Goal: Transaction & Acquisition: Purchase product/service

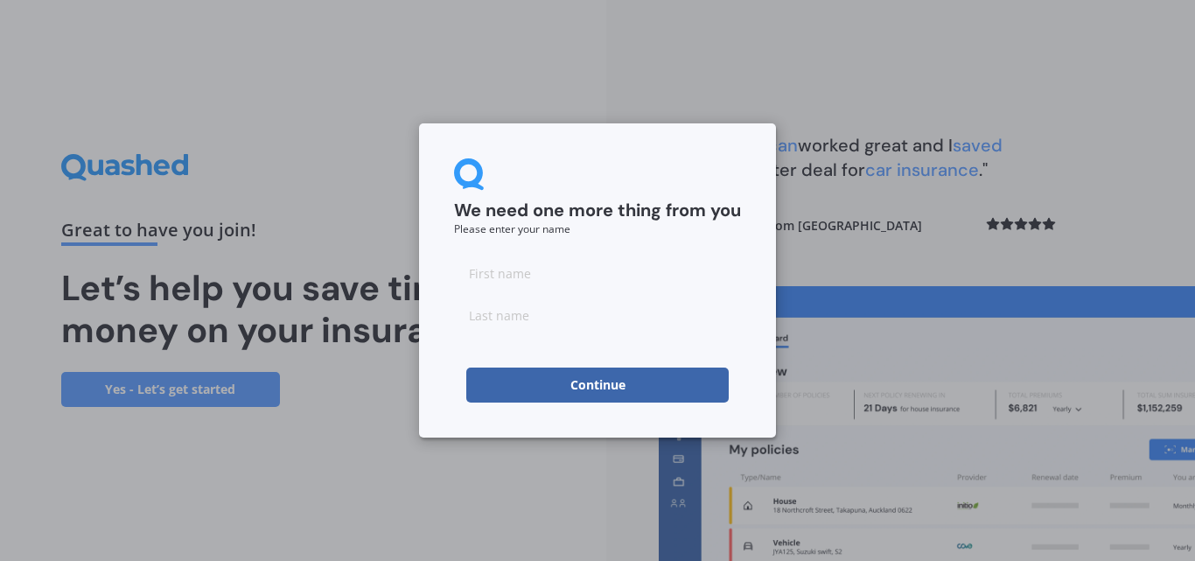
click at [502, 277] on input at bounding box center [597, 273] width 287 height 35
type input "[PERSON_NAME]"
click at [655, 379] on button "Continue" at bounding box center [597, 385] width 263 height 35
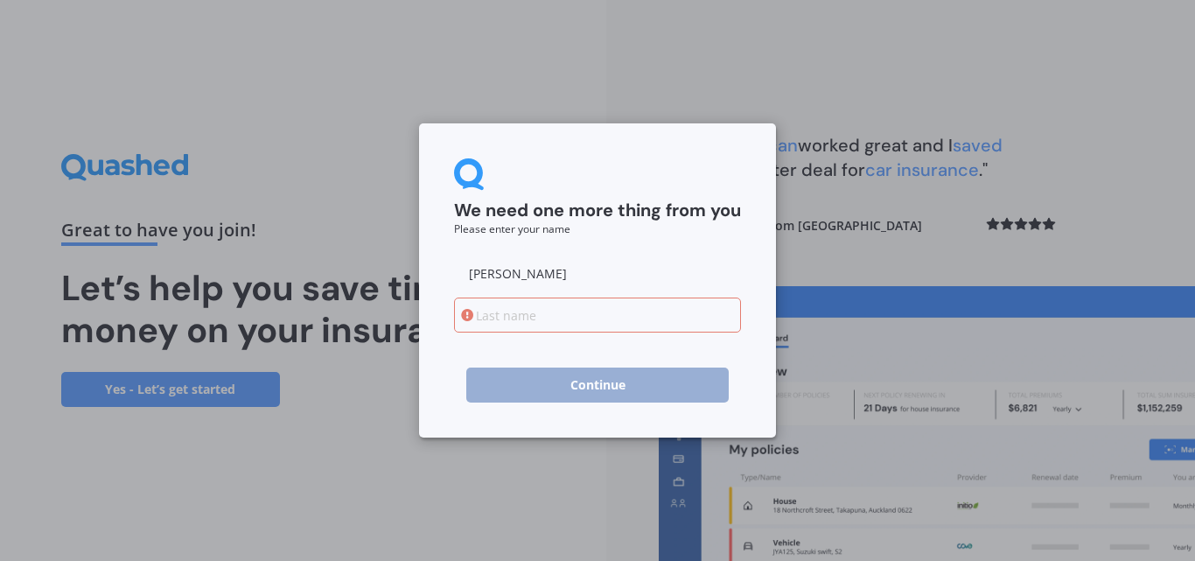
click at [496, 319] on input at bounding box center [597, 315] width 287 height 35
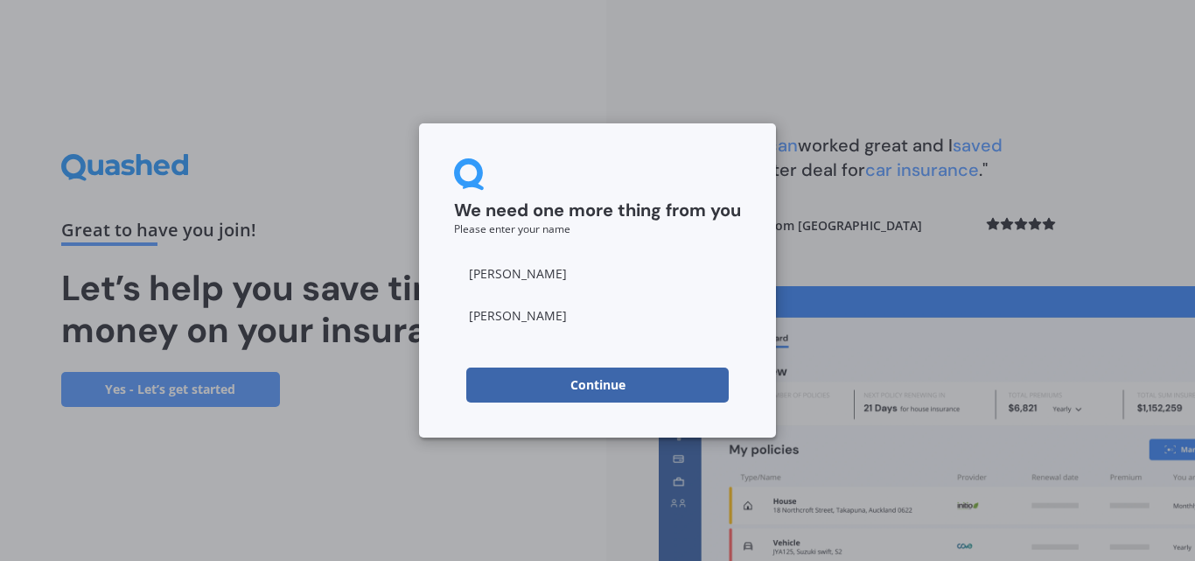
type input "[PERSON_NAME]"
click at [554, 382] on button "Continue" at bounding box center [597, 385] width 263 height 35
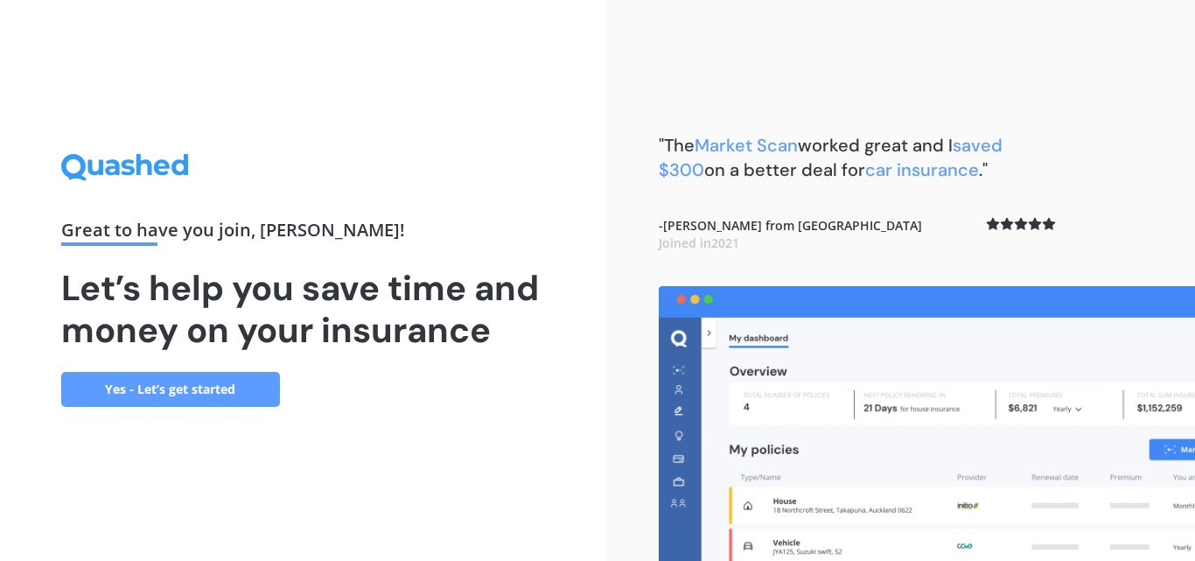
click at [151, 394] on link "Yes - Let’s get started" at bounding box center [170, 389] width 219 height 35
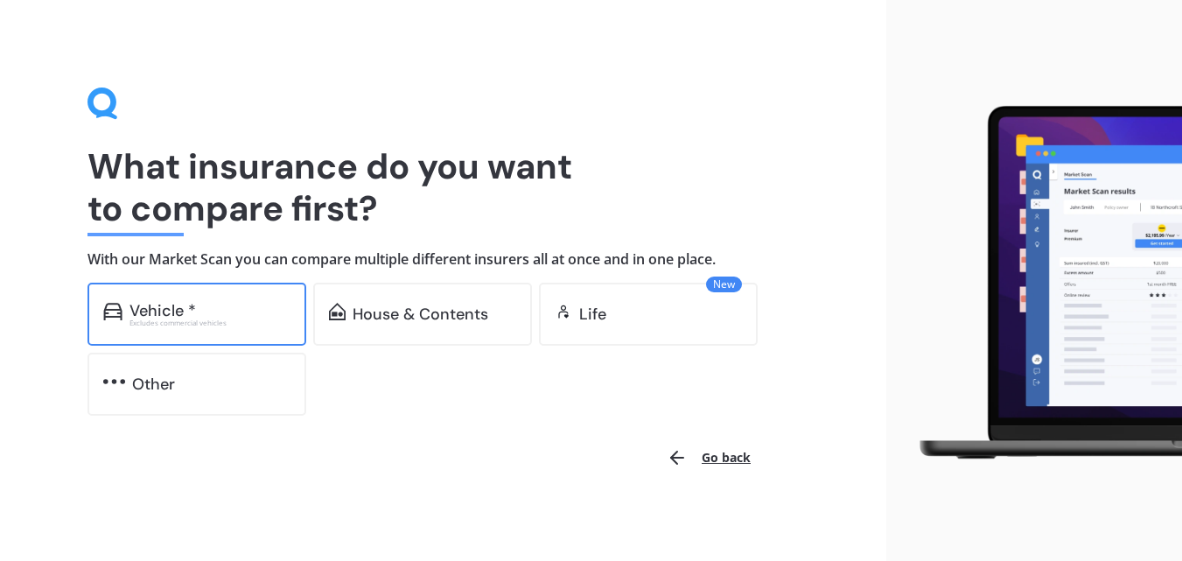
click at [183, 312] on div "Vehicle *" at bounding box center [163, 311] width 67 height 18
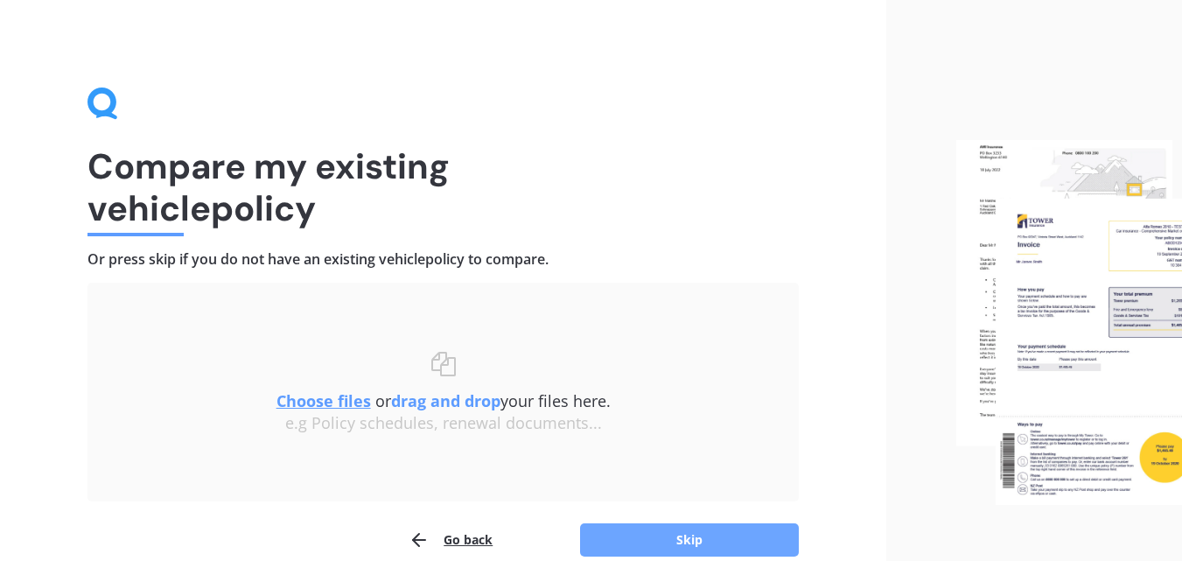
click at [765, 532] on button "Skip" at bounding box center [689, 539] width 219 height 33
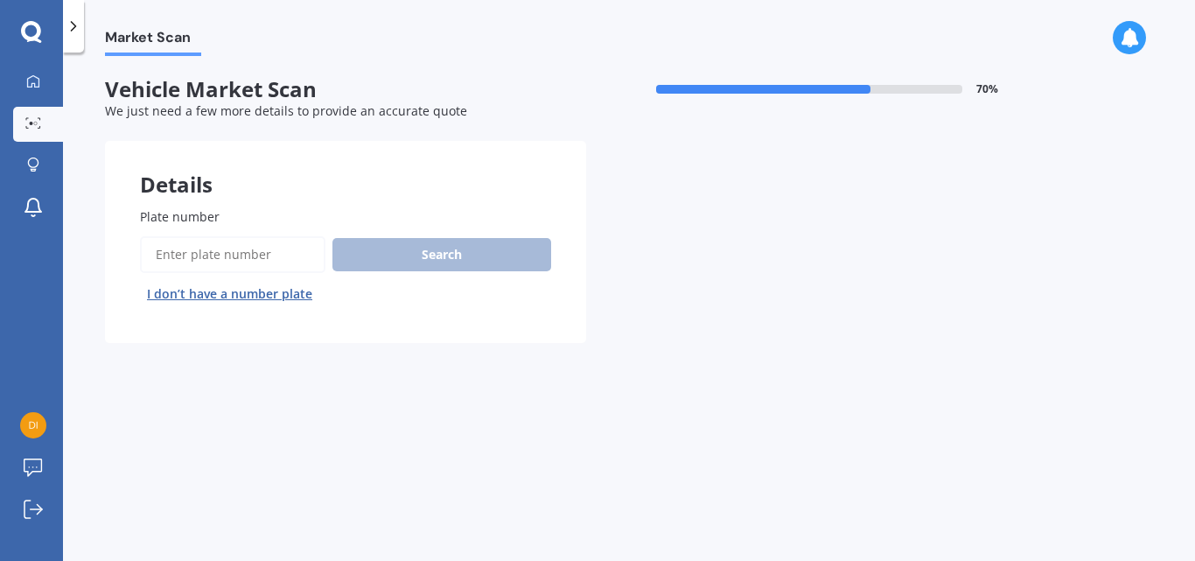
click at [226, 256] on input "Plate number" at bounding box center [233, 254] width 186 height 37
type input "esz118"
click at [407, 256] on button "Search" at bounding box center [442, 254] width 219 height 33
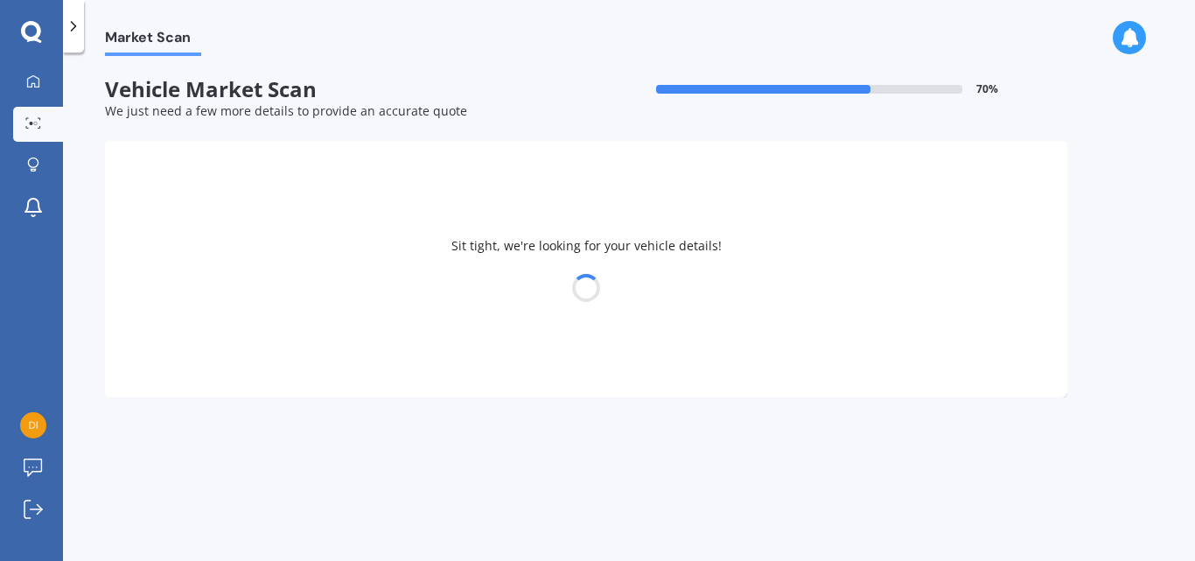
select select "HYUNDAI"
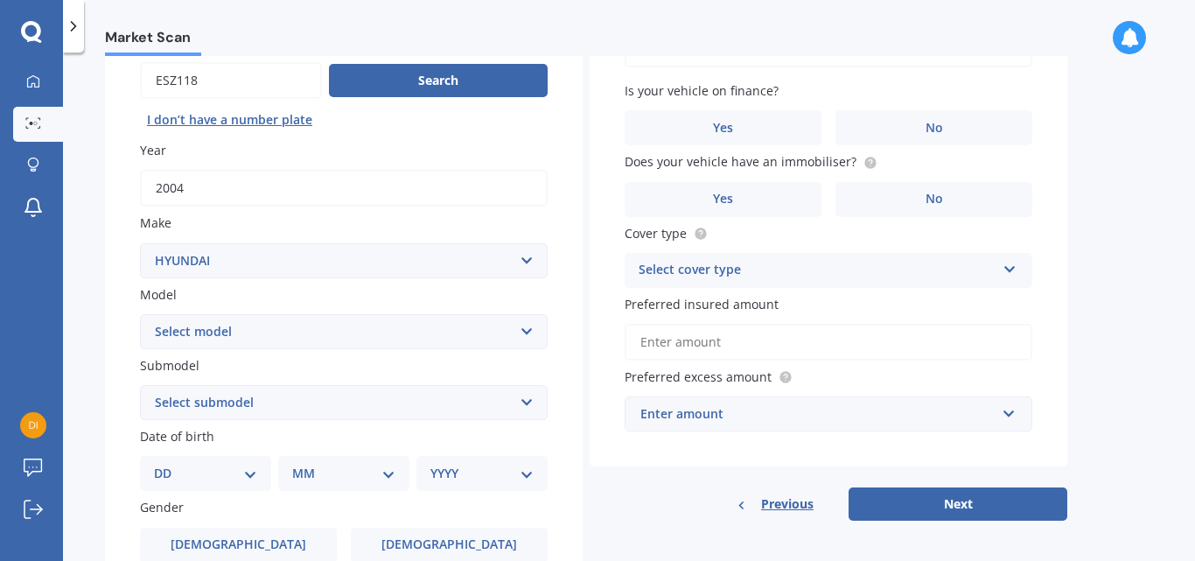
scroll to position [175, 0]
click at [523, 331] on select "Select model Accent Atoz Coupe Elantra Excel FX Coupe [PERSON_NAME] Grandeur H1…" at bounding box center [344, 330] width 408 height 35
select select "[PERSON_NAME]"
click at [140, 313] on select "Select model Accent Atoz Coupe Elantra Excel FX Coupe [PERSON_NAME] Grandeur H1…" at bounding box center [344, 330] width 408 height 35
click at [518, 402] on select "Select submodel (All) 1.5 Diesel" at bounding box center [344, 401] width 408 height 35
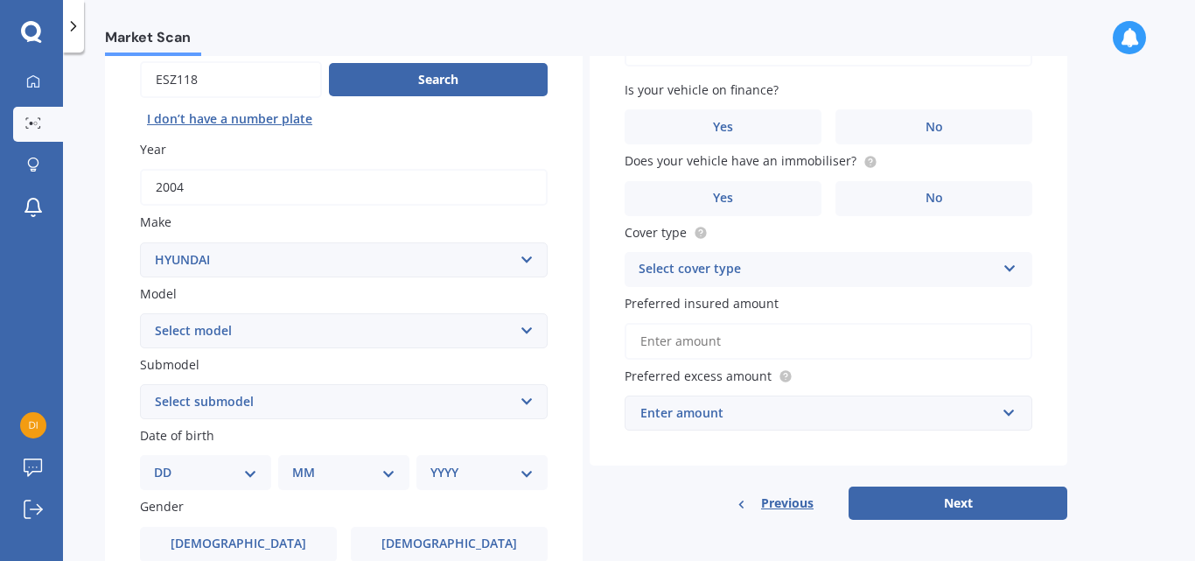
click at [489, 400] on select "Select submodel (All) 1.5 Diesel" at bounding box center [344, 401] width 408 height 35
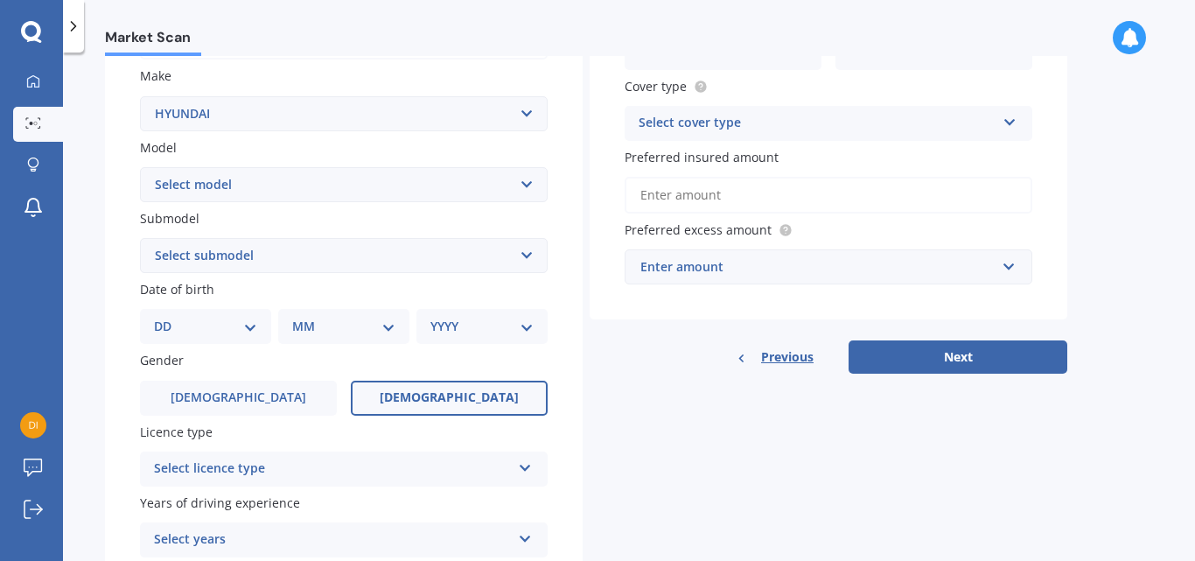
scroll to position [350, 0]
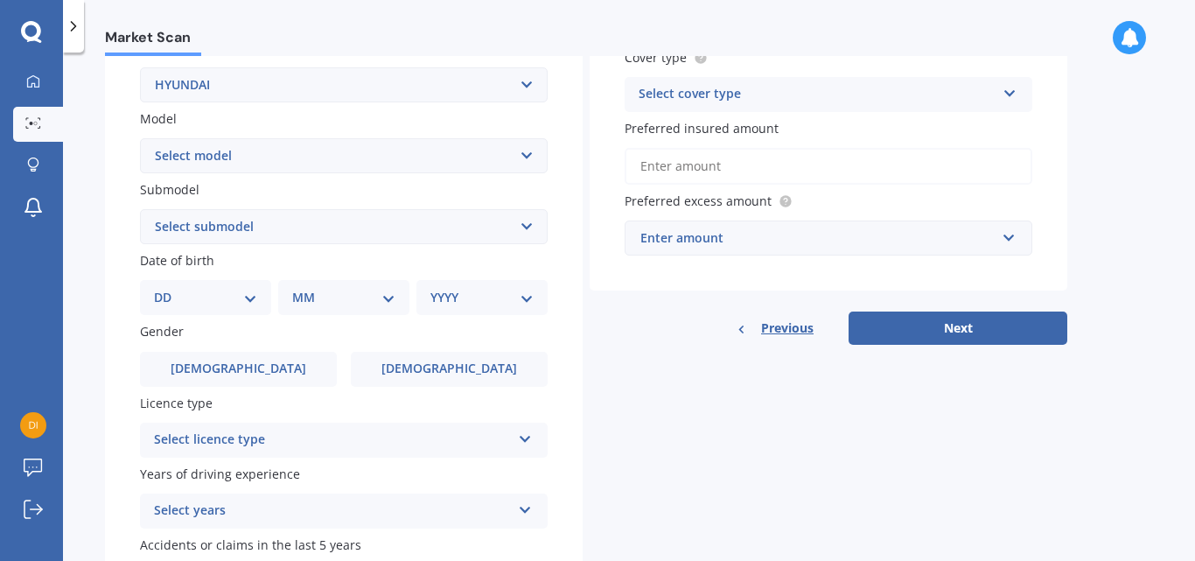
click at [169, 300] on select "DD 01 02 03 04 05 06 07 08 09 10 11 12 13 14 15 16 17 18 19 20 21 22 23 24 25 2…" at bounding box center [205, 297] width 103 height 19
select select "04"
click at [168, 288] on select "DD 01 02 03 04 05 06 07 08 09 10 11 12 13 14 15 16 17 18 19 20 21 22 23 24 25 2…" at bounding box center [205, 297] width 103 height 19
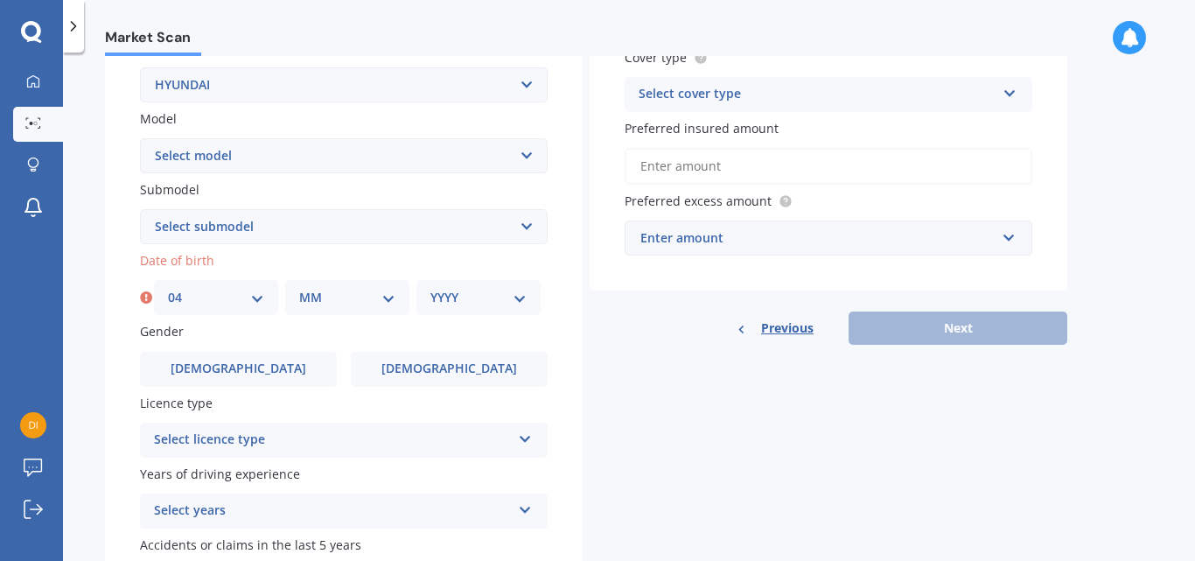
click at [342, 298] on select "MM 01 02 03 04 05 06 07 08 09 10 11 12" at bounding box center [347, 297] width 96 height 19
select select "04"
click at [299, 288] on select "MM 01 02 03 04 05 06 07 08 09 10 11 12" at bounding box center [347, 297] width 96 height 19
click at [459, 299] on select "YYYY 2025 2024 2023 2022 2021 2020 2019 2018 2017 2016 2015 2014 2013 2012 2011…" at bounding box center [479, 297] width 96 height 19
select select "1971"
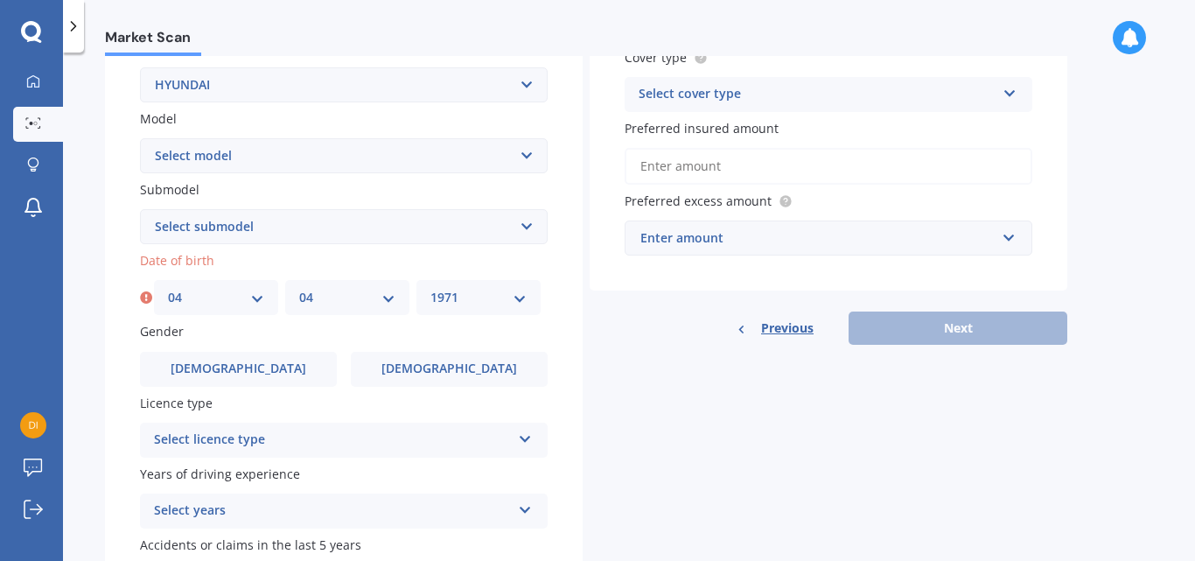
click at [431, 288] on select "YYYY 2025 2024 2023 2022 2021 2020 2019 2018 2017 2016 2015 2014 2013 2012 2011…" at bounding box center [479, 297] width 96 height 19
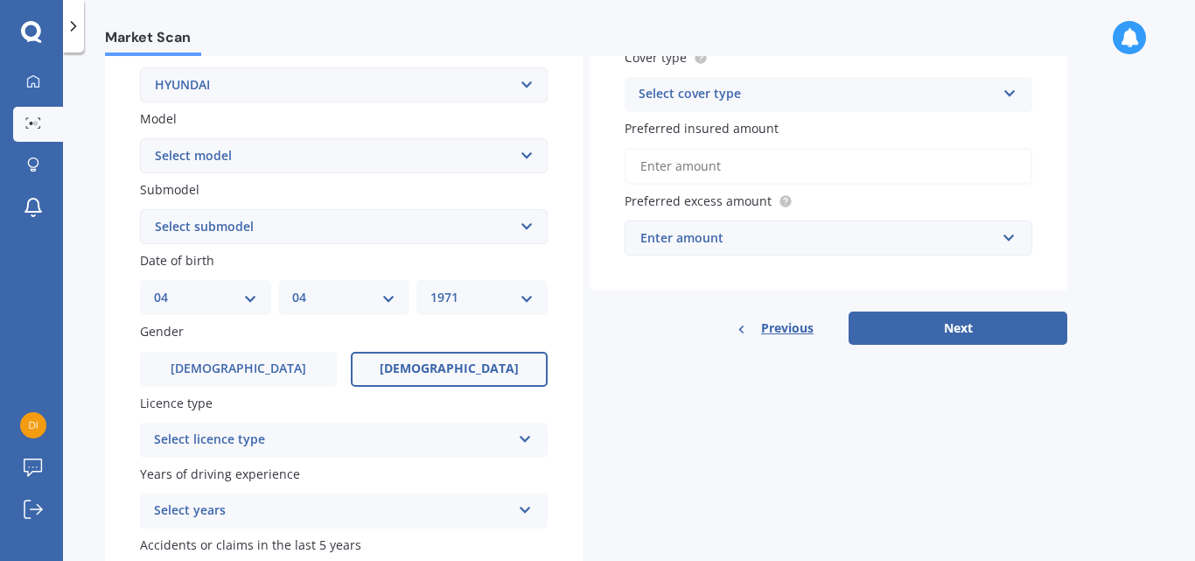
click at [446, 374] on span "[DEMOGRAPHIC_DATA]" at bounding box center [449, 368] width 139 height 15
click at [0, 0] on input "[DEMOGRAPHIC_DATA]" at bounding box center [0, 0] width 0 height 0
click at [517, 352] on label "[DEMOGRAPHIC_DATA]" at bounding box center [449, 369] width 197 height 35
click at [0, 0] on input "[DEMOGRAPHIC_DATA]" at bounding box center [0, 0] width 0 height 0
click at [524, 345] on div "Gender [DEMOGRAPHIC_DATA] [DEMOGRAPHIC_DATA]" at bounding box center [344, 354] width 408 height 64
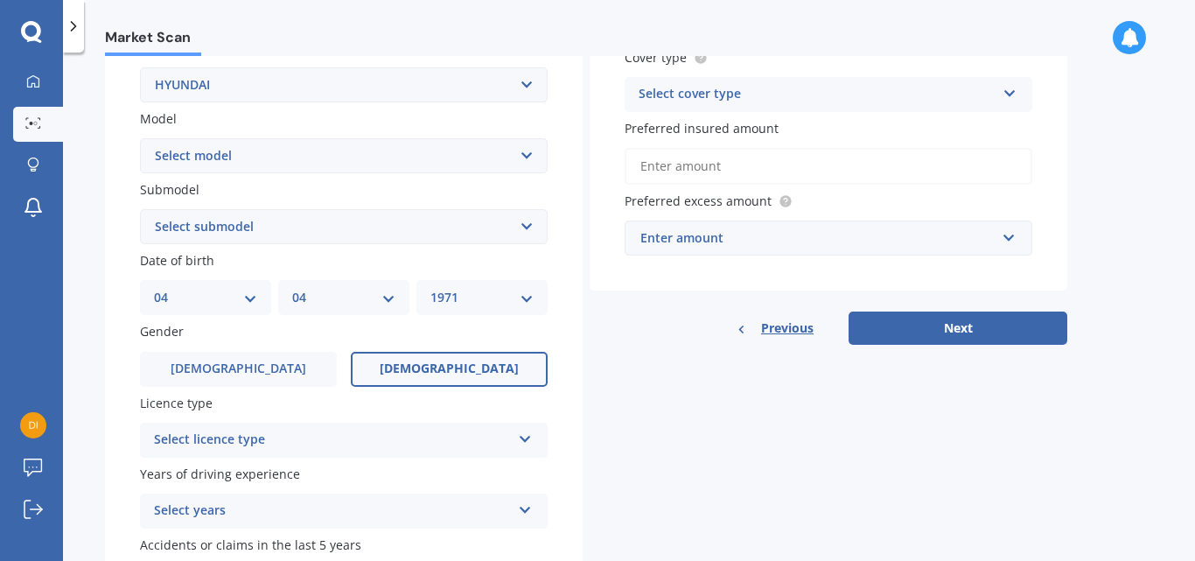
click at [516, 368] on label "[DEMOGRAPHIC_DATA]" at bounding box center [449, 369] width 197 height 35
click at [0, 0] on input "[DEMOGRAPHIC_DATA]" at bounding box center [0, 0] width 0 height 0
click at [523, 352] on label "[DEMOGRAPHIC_DATA]" at bounding box center [449, 369] width 197 height 35
click at [0, 0] on input "[DEMOGRAPHIC_DATA]" at bounding box center [0, 0] width 0 height 0
click at [333, 224] on select "Select submodel (All) 1.5 Diesel" at bounding box center [344, 226] width 408 height 35
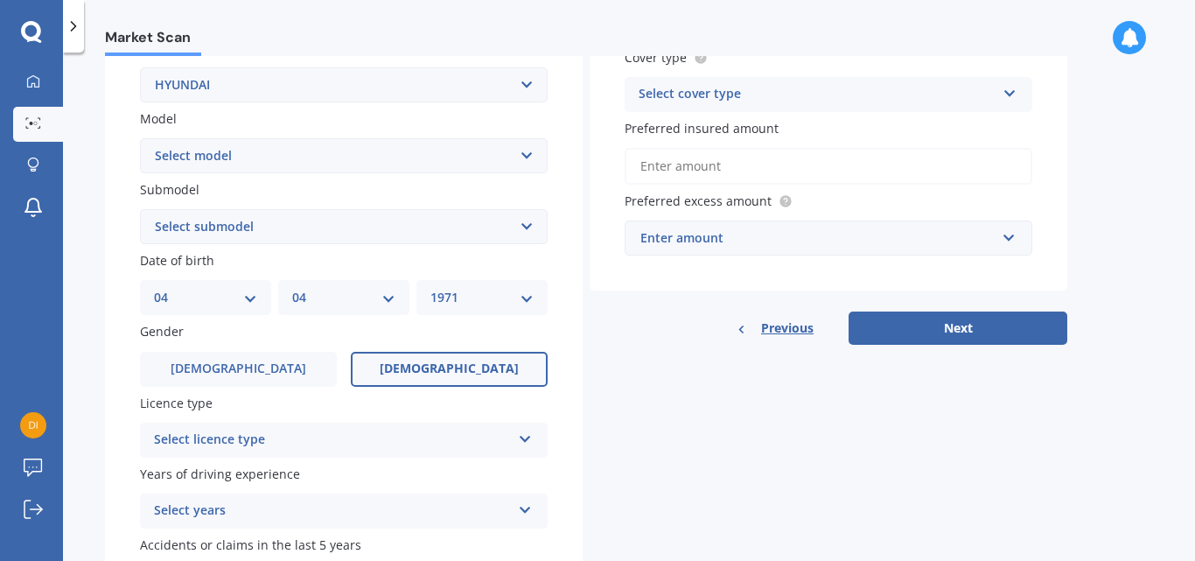
click at [333, 224] on select "Select submodel (All) 1.5 Diesel" at bounding box center [344, 226] width 408 height 35
click at [339, 236] on select "Select submodel (All) 1.5 Diesel" at bounding box center [344, 226] width 408 height 35
click at [482, 363] on label "[DEMOGRAPHIC_DATA]" at bounding box center [449, 369] width 197 height 35
click at [0, 0] on input "[DEMOGRAPHIC_DATA]" at bounding box center [0, 0] width 0 height 0
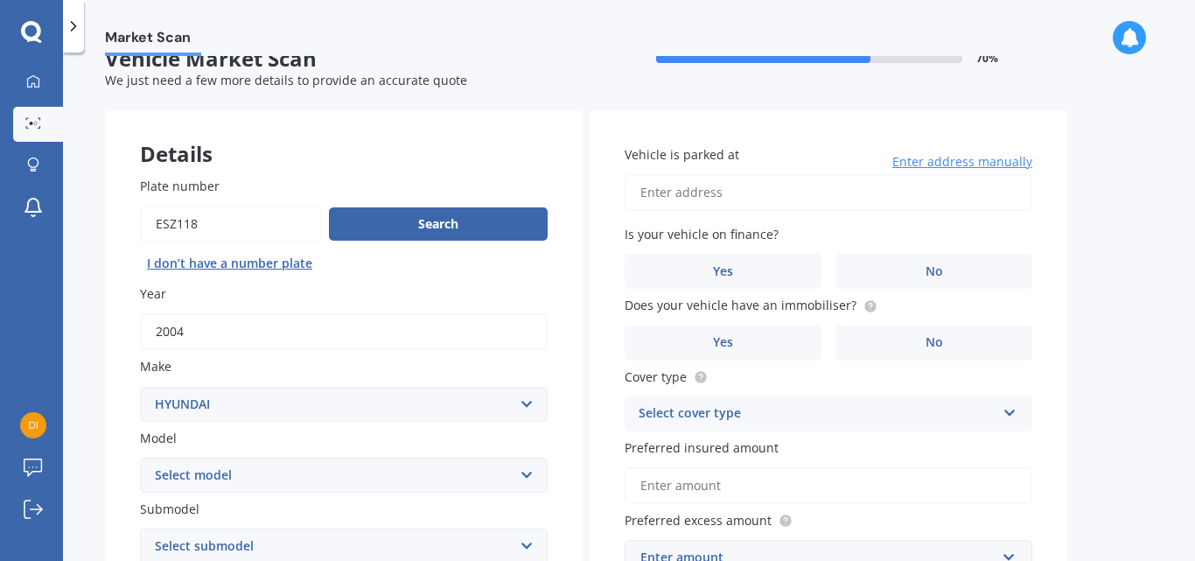
scroll to position [0, 0]
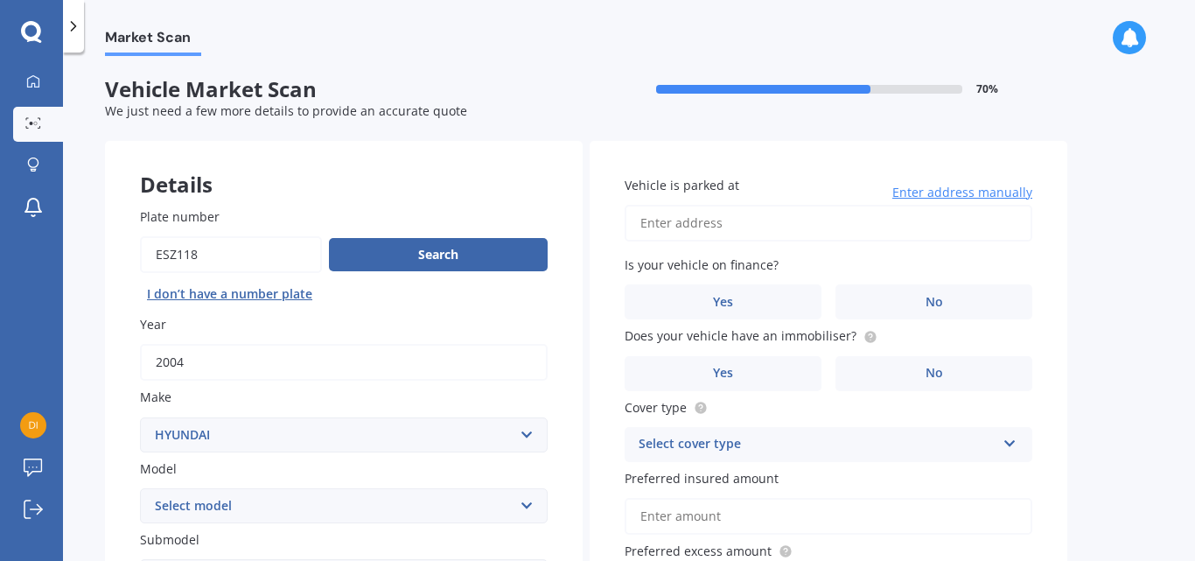
click at [706, 224] on input "Vehicle is parked at" at bounding box center [829, 223] width 408 height 37
type input "[STREET_ADDRESS]"
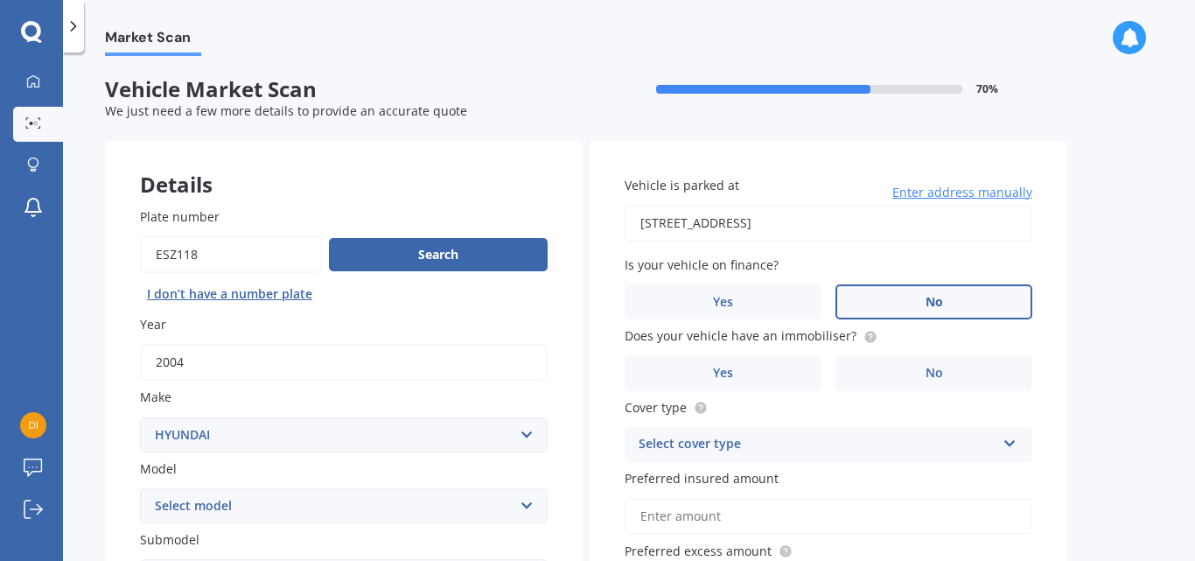
click at [936, 303] on span "No" at bounding box center [935, 302] width 18 height 15
click at [0, 0] on input "No" at bounding box center [0, 0] width 0 height 0
click at [940, 386] on label "No" at bounding box center [934, 373] width 197 height 35
click at [0, 0] on input "No" at bounding box center [0, 0] width 0 height 0
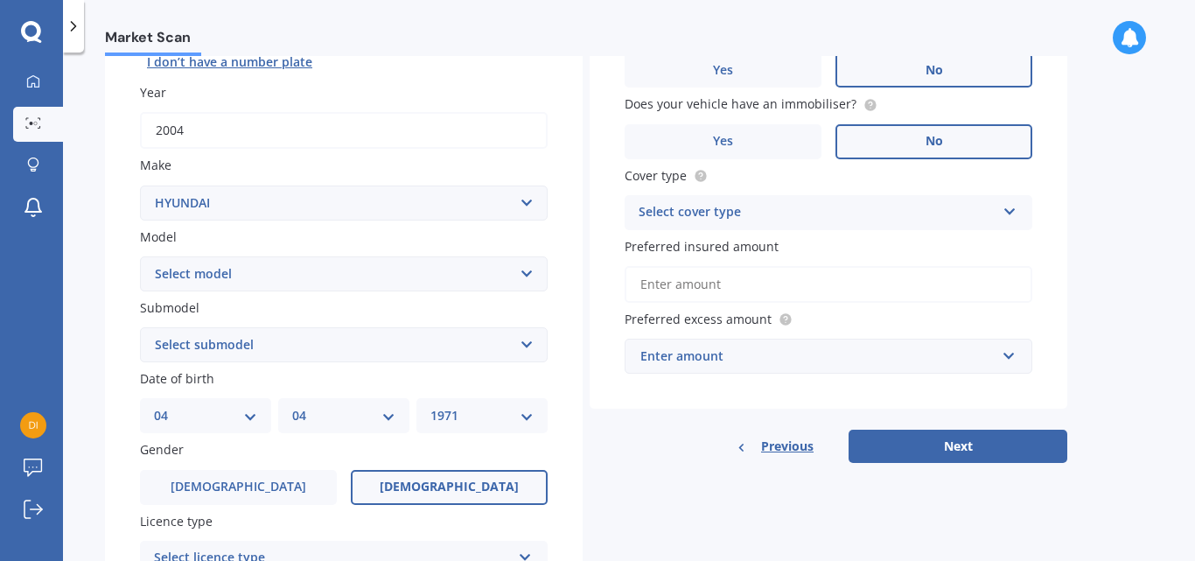
scroll to position [263, 0]
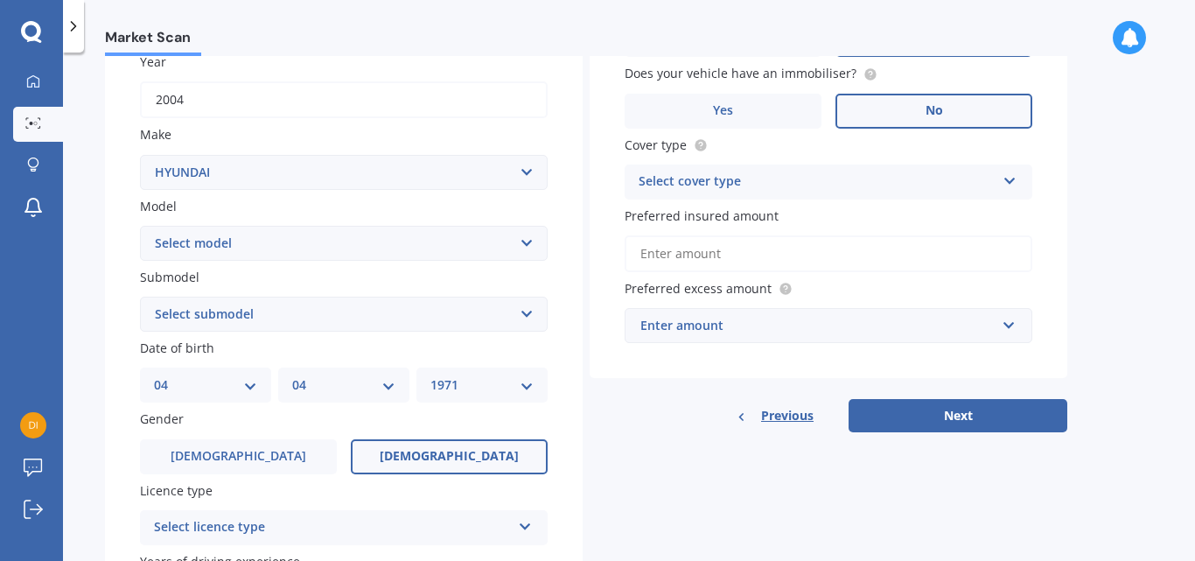
click at [1014, 179] on icon at bounding box center [1010, 178] width 15 height 12
click at [721, 214] on span "Comprehensive" at bounding box center [686, 215] width 93 height 17
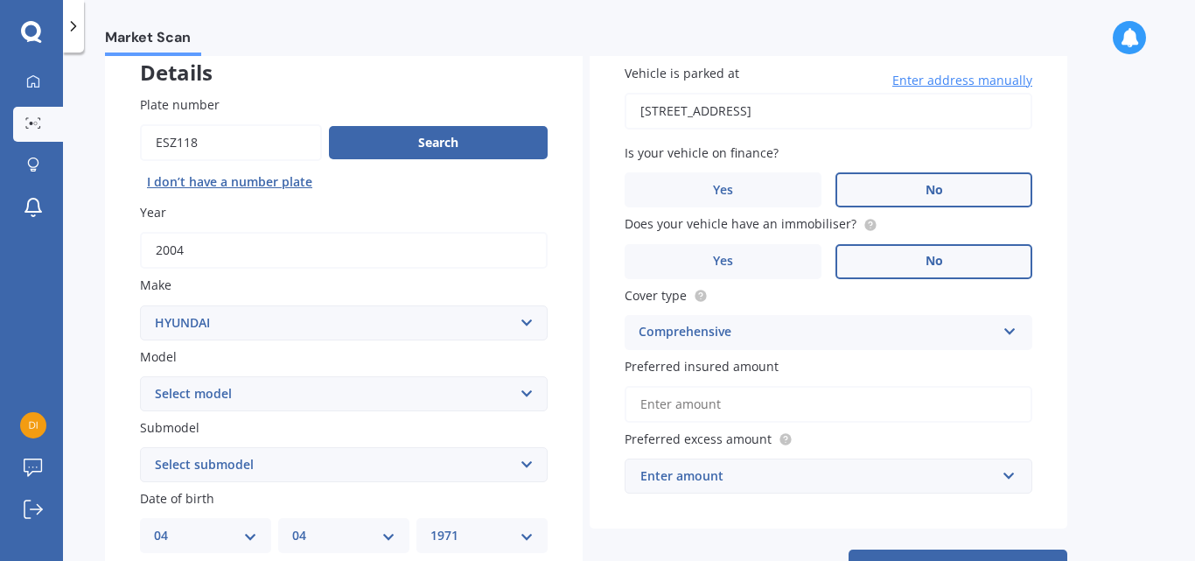
scroll to position [0, 0]
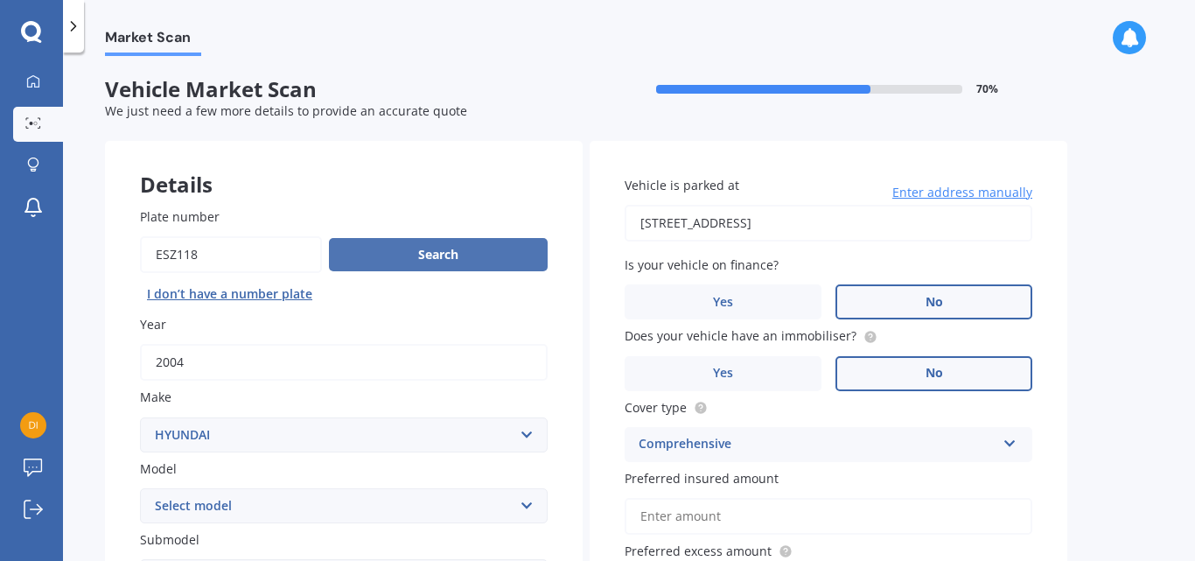
click at [476, 256] on button "Search" at bounding box center [438, 254] width 219 height 33
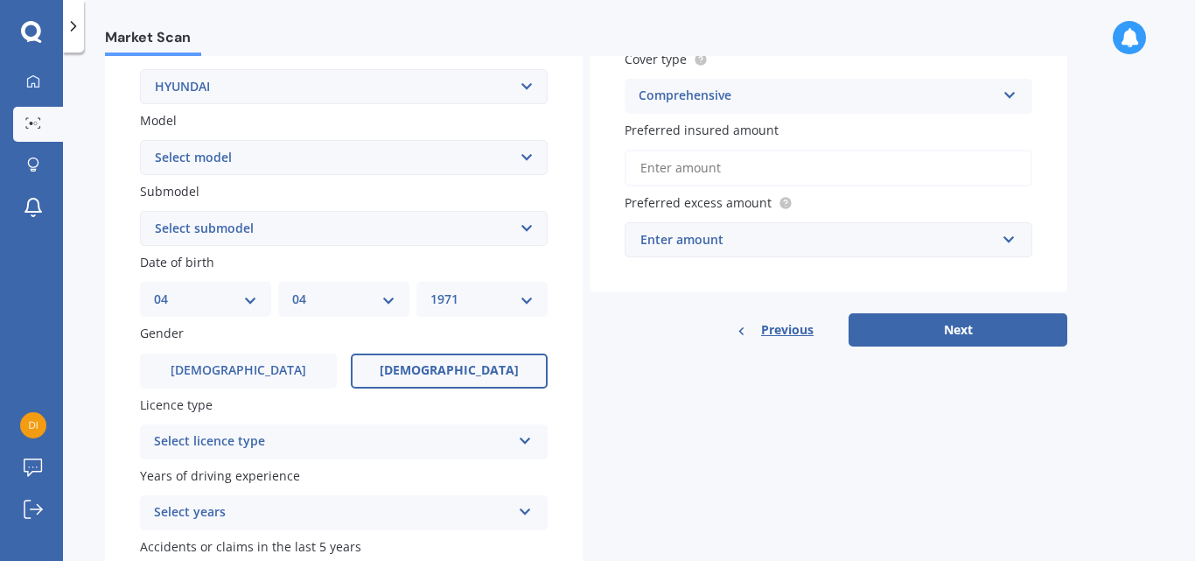
scroll to position [350, 0]
click at [523, 151] on select "Select model Accent Atoz Coupe Elantra Excel FX Coupe [PERSON_NAME] Grandeur H1…" at bounding box center [344, 155] width 408 height 35
select select "[PERSON_NAME]"
click at [140, 138] on select "Select model Accent Atoz Coupe Elantra Excel FX Coupe [PERSON_NAME] Grandeur H1…" at bounding box center [344, 155] width 408 height 35
click at [430, 370] on span "[DEMOGRAPHIC_DATA]" at bounding box center [449, 368] width 139 height 15
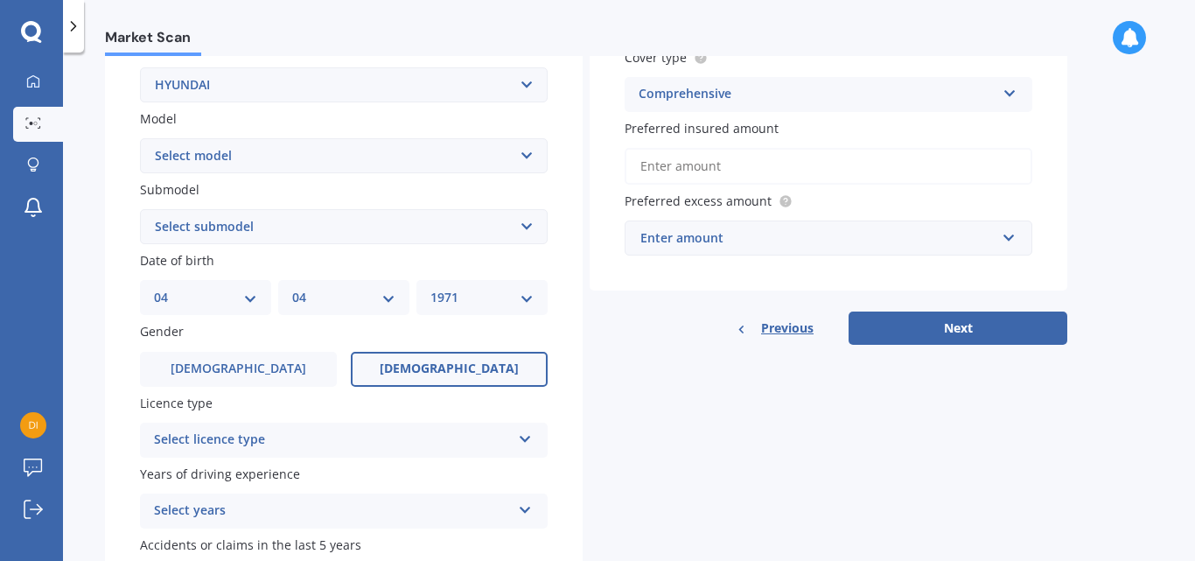
click at [0, 0] on input "[DEMOGRAPHIC_DATA]" at bounding box center [0, 0] width 0 height 0
click at [669, 161] on input "Preferred insured amount" at bounding box center [829, 166] width 408 height 37
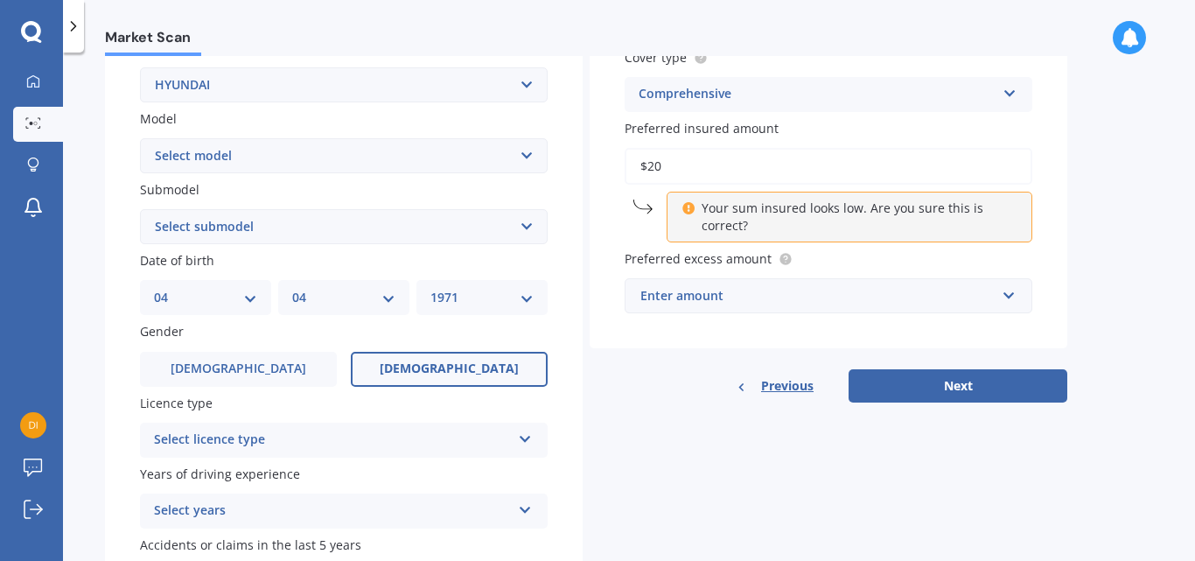
type input "$2"
type input "$3,000"
click at [694, 294] on div "Enter amount" at bounding box center [818, 295] width 355 height 19
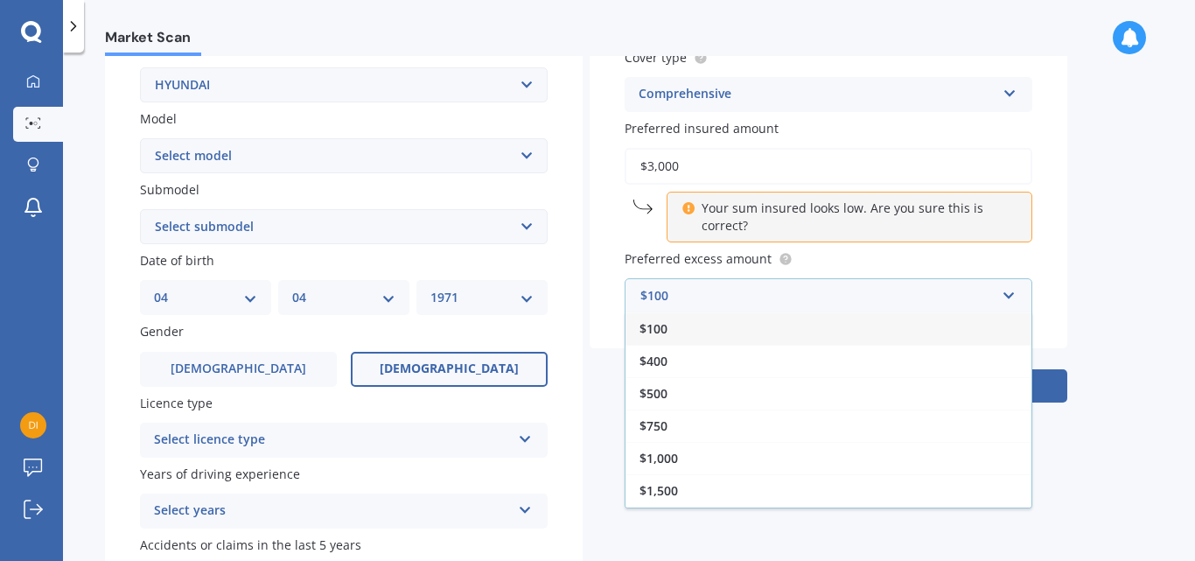
click at [655, 326] on span "$100" at bounding box center [654, 328] width 28 height 17
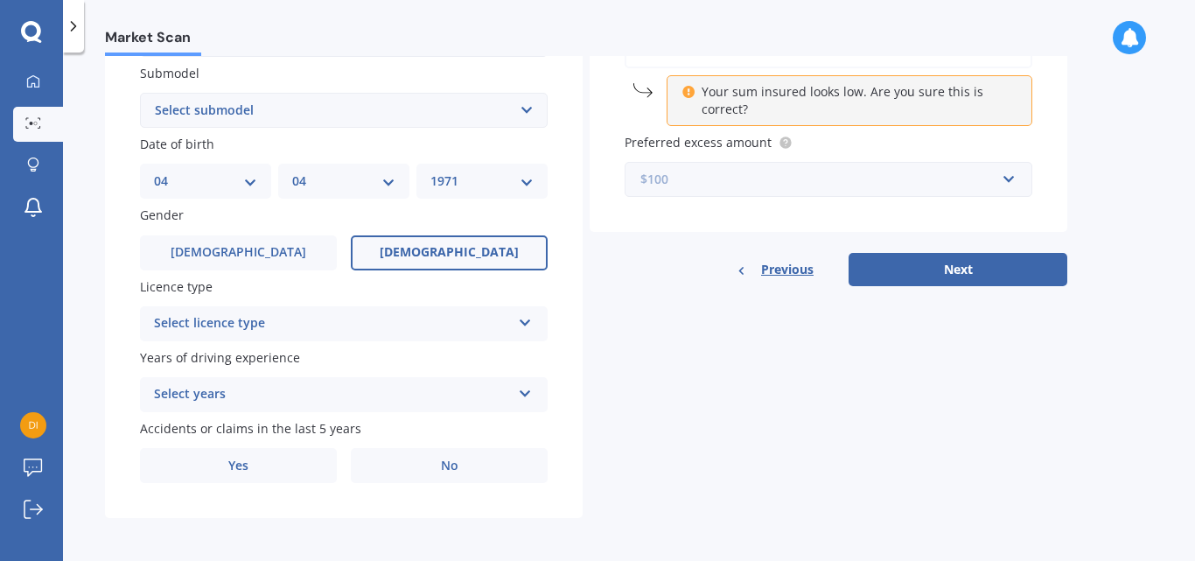
scroll to position [469, 0]
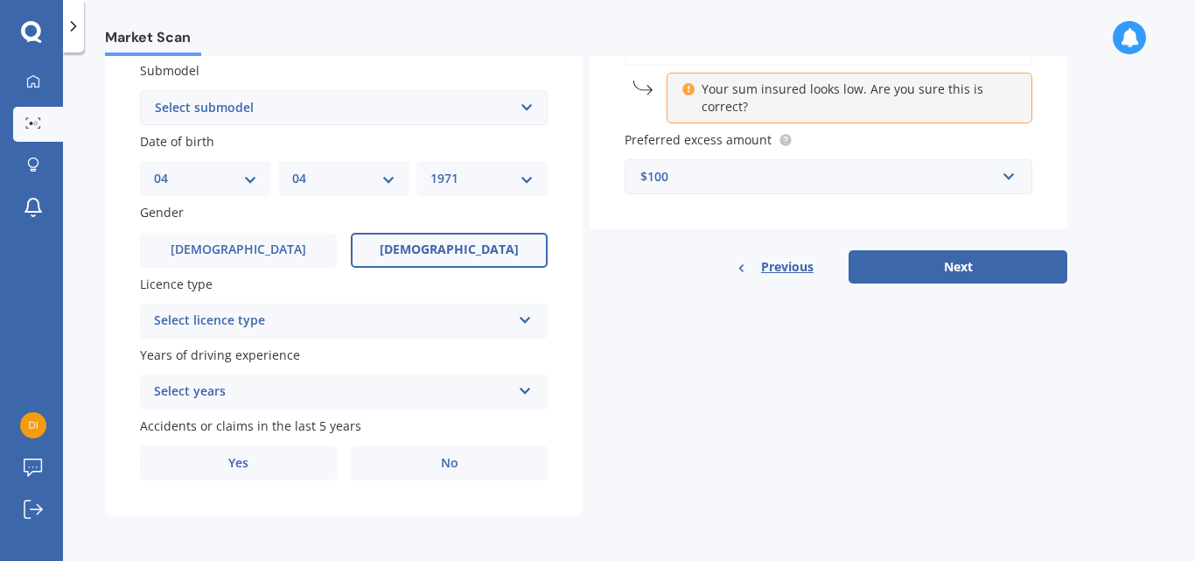
click at [523, 314] on icon at bounding box center [525, 317] width 15 height 12
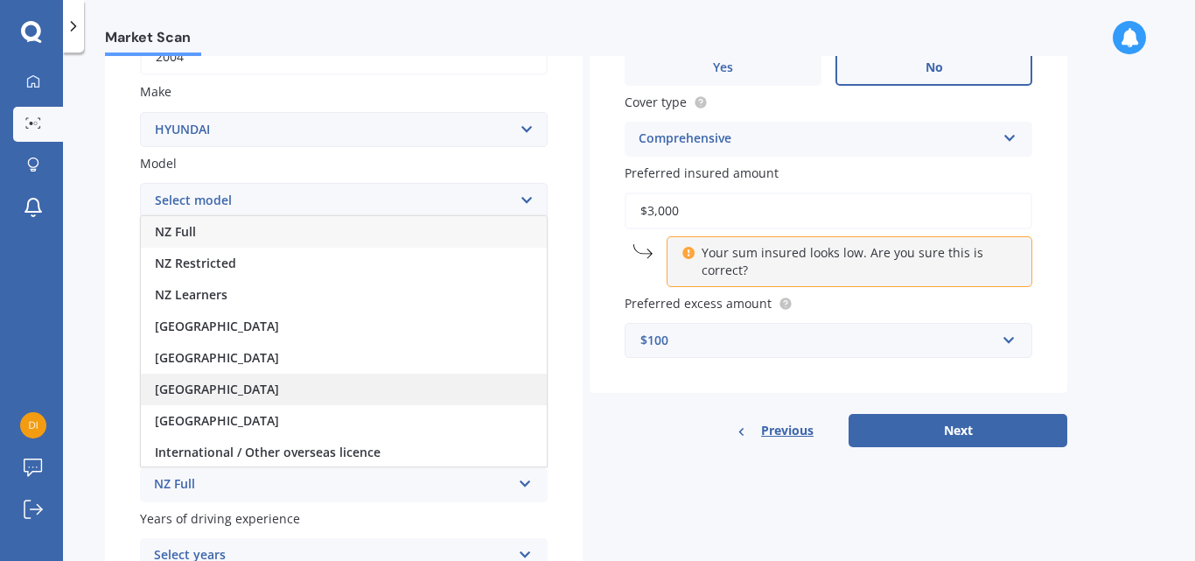
scroll to position [294, 0]
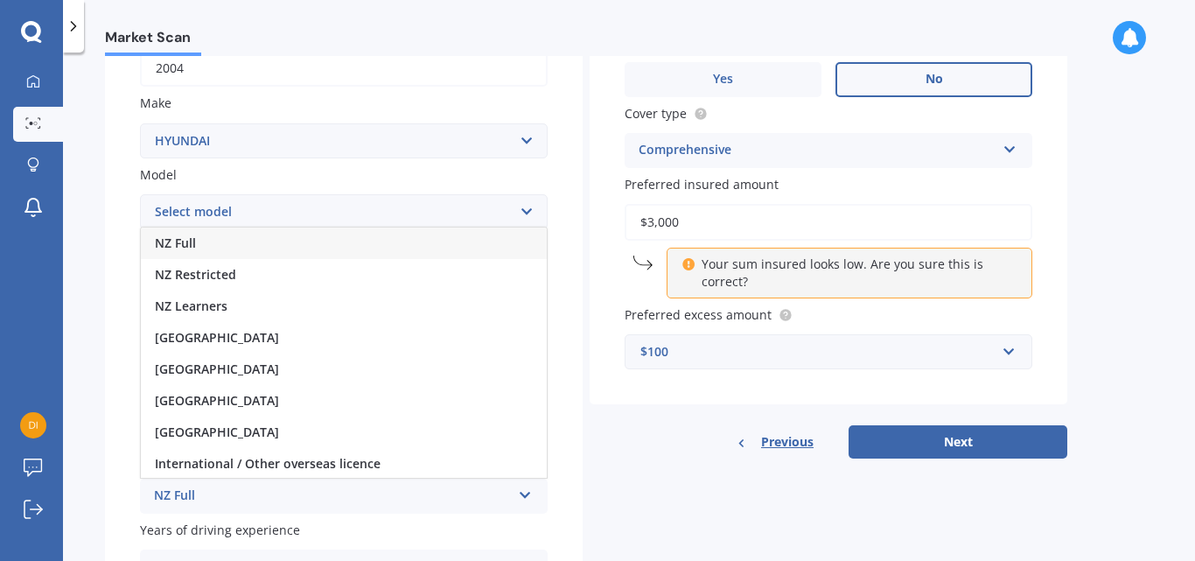
click at [179, 236] on span "NZ Full" at bounding box center [175, 243] width 41 height 17
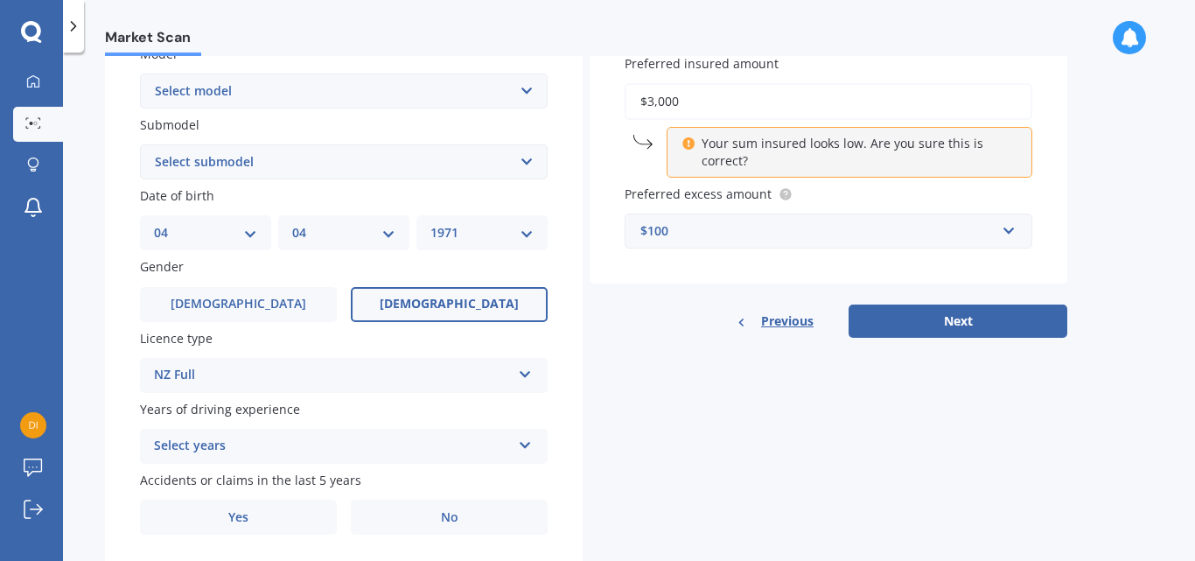
scroll to position [469, 0]
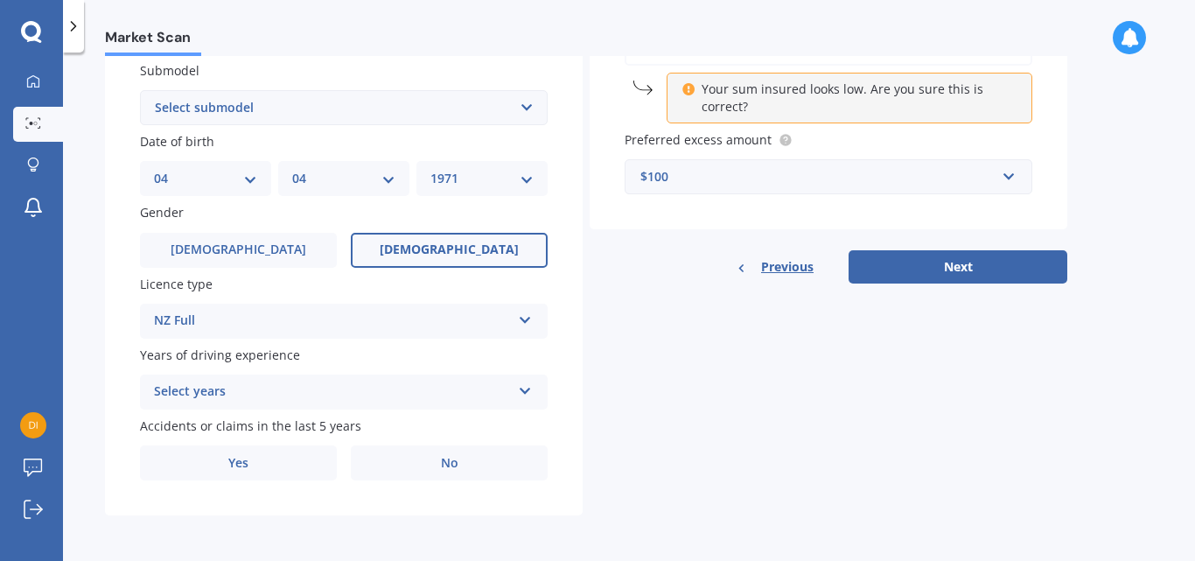
click at [528, 388] on icon at bounding box center [525, 388] width 15 height 12
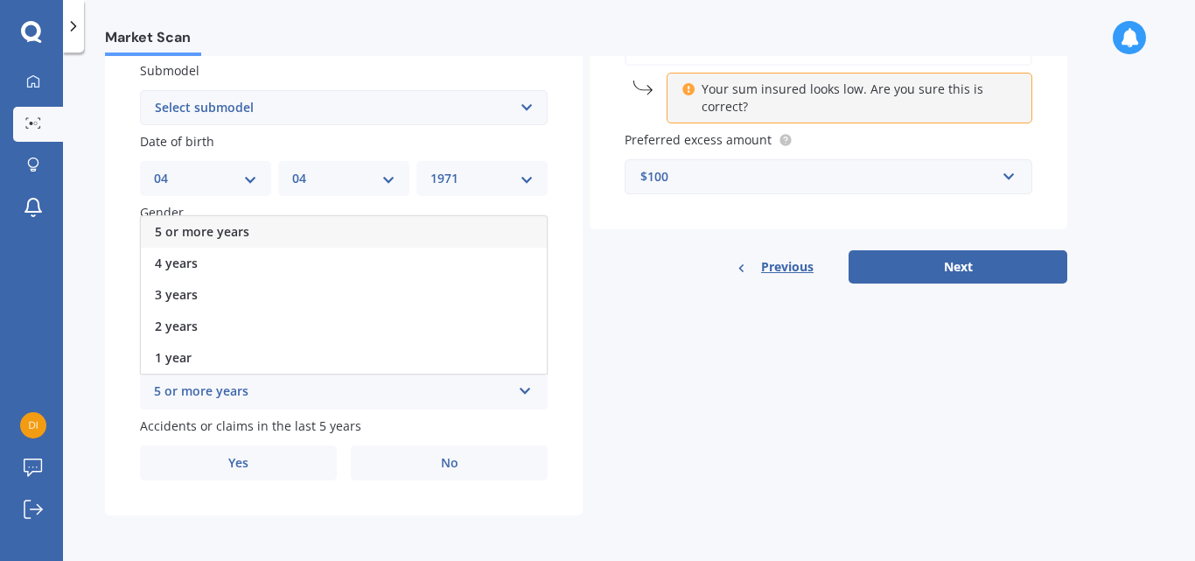
click at [232, 235] on span "5 or more years" at bounding box center [202, 231] width 95 height 17
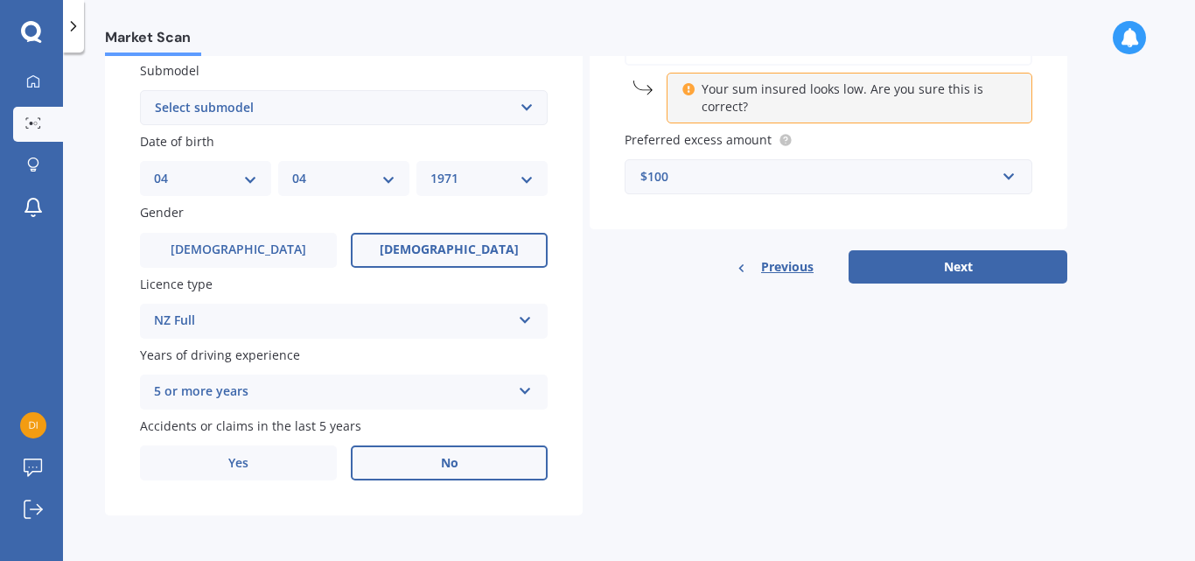
click at [485, 466] on label "No" at bounding box center [449, 462] width 197 height 35
click at [0, 0] on input "No" at bounding box center [0, 0] width 0 height 0
click at [965, 277] on button "Next" at bounding box center [958, 266] width 219 height 33
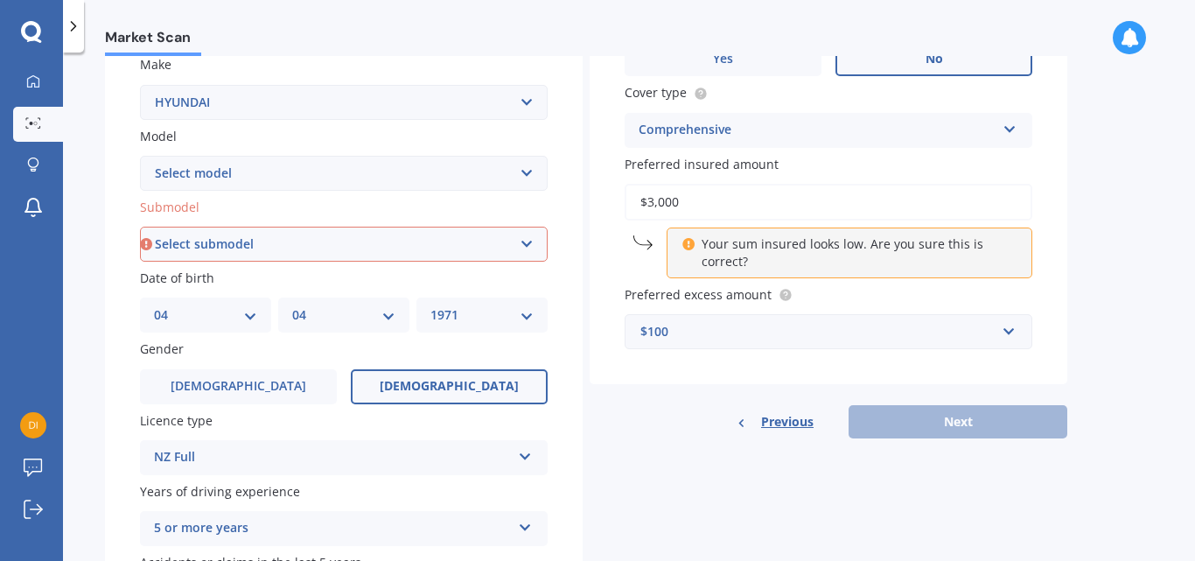
scroll to position [207, 0]
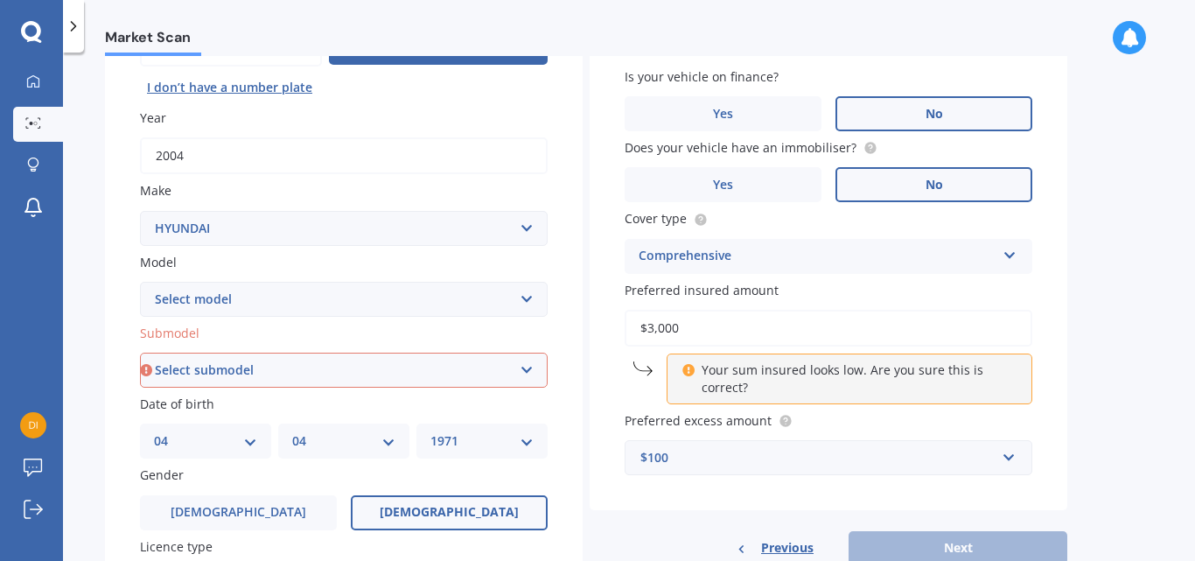
click at [531, 372] on select "Select submodel (All) 1.5 Diesel" at bounding box center [344, 370] width 408 height 35
select select "(ALL)"
click at [140, 353] on select "Select submodel (All) 1.5 Diesel" at bounding box center [344, 370] width 408 height 35
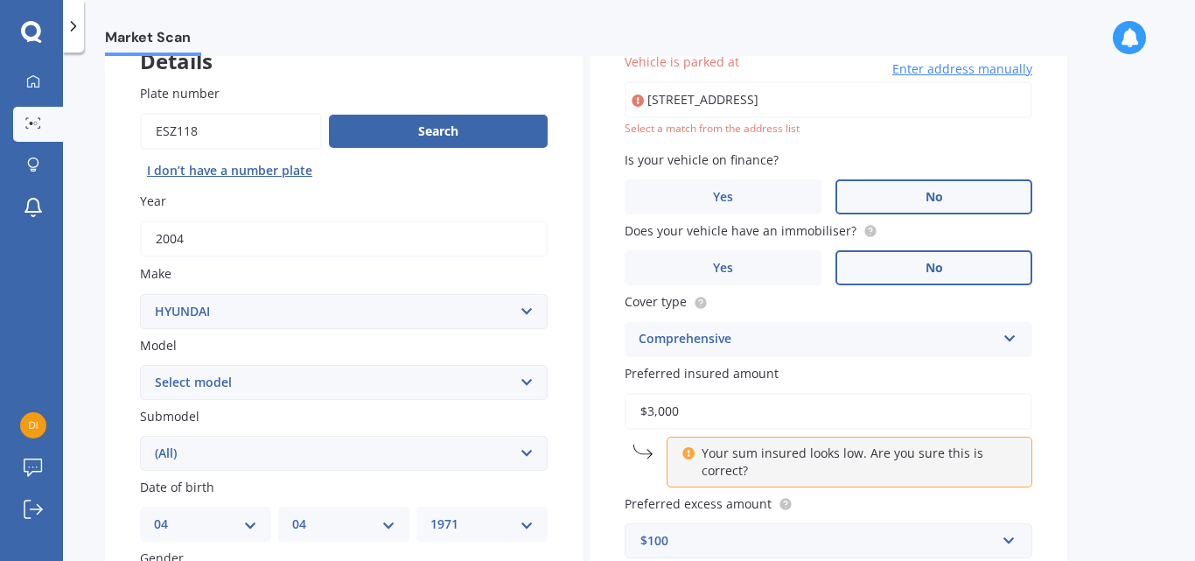
scroll to position [120, 0]
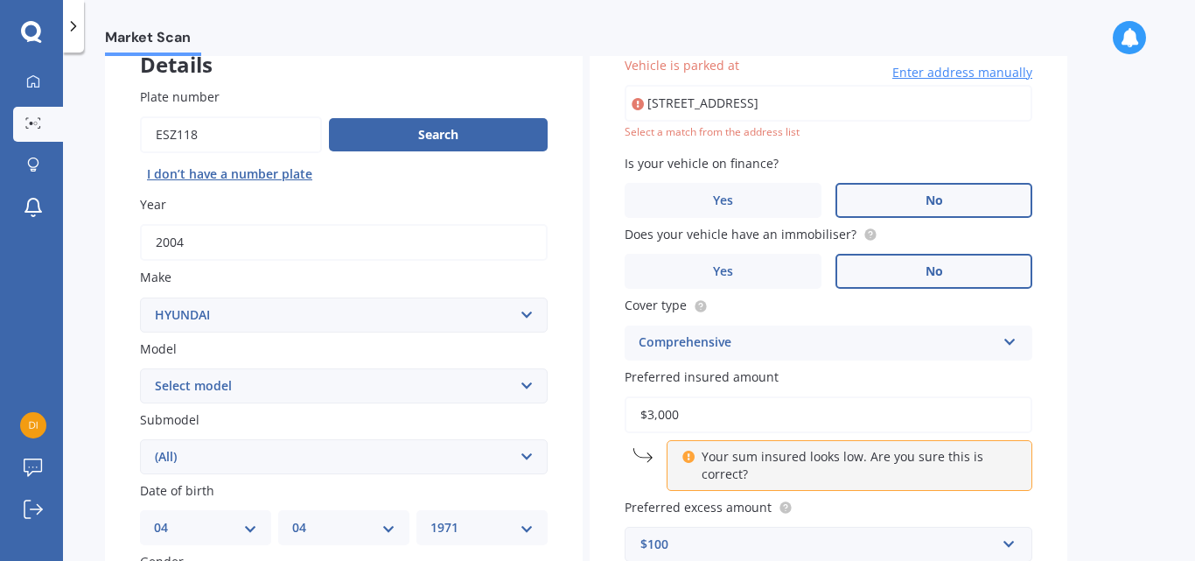
click at [757, 106] on input "[STREET_ADDRESS]" at bounding box center [829, 103] width 408 height 37
type input "[STREET_ADDRESS]"
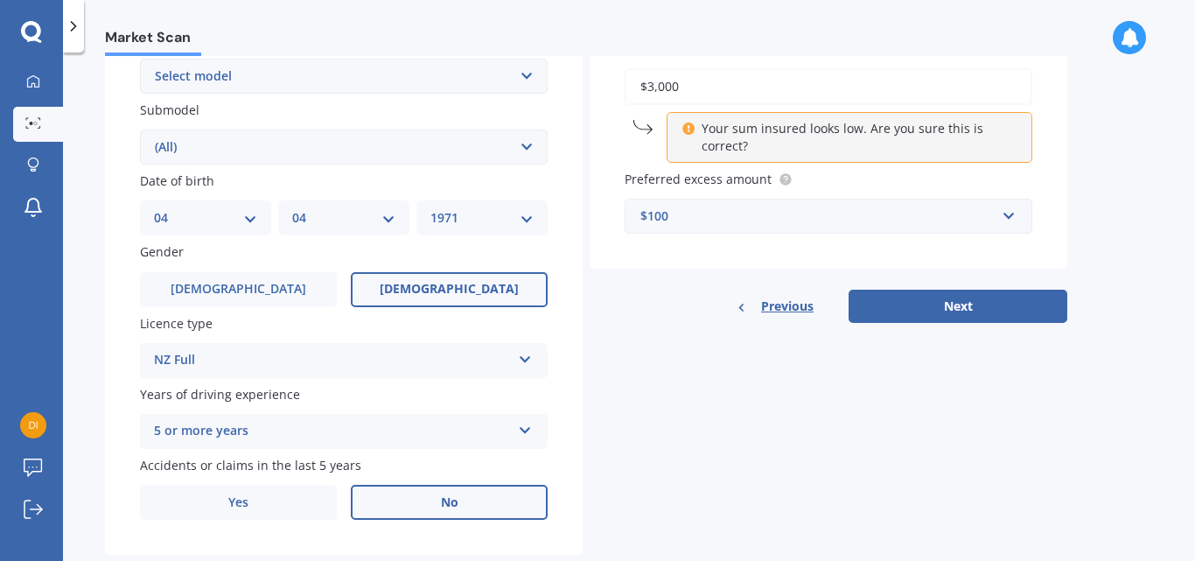
scroll to position [469, 0]
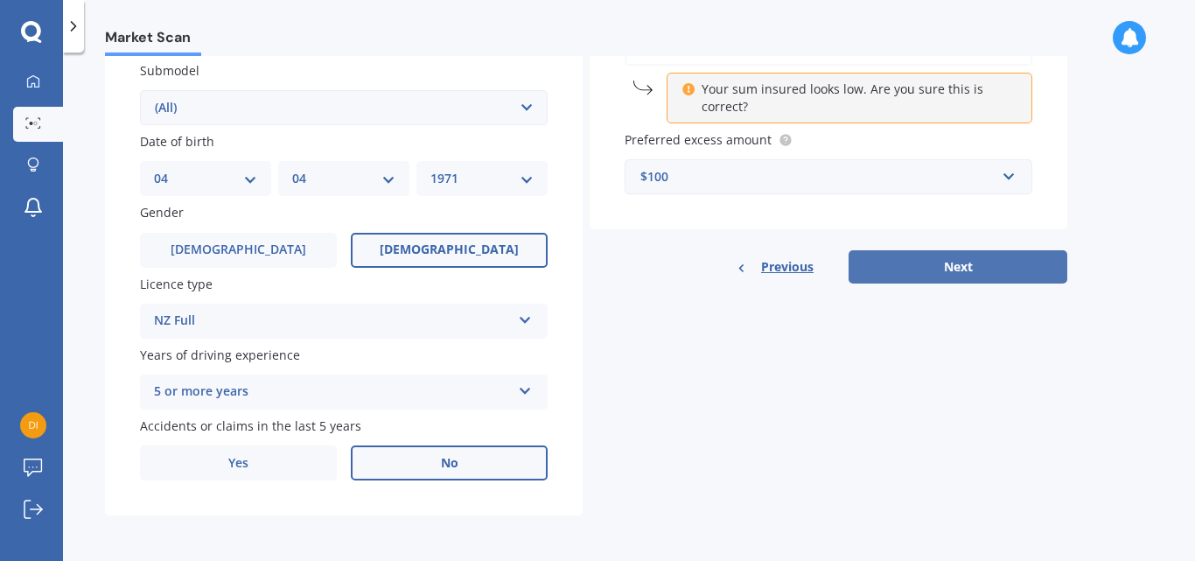
click at [948, 276] on button "Next" at bounding box center [958, 266] width 219 height 33
select select "04"
select select "1971"
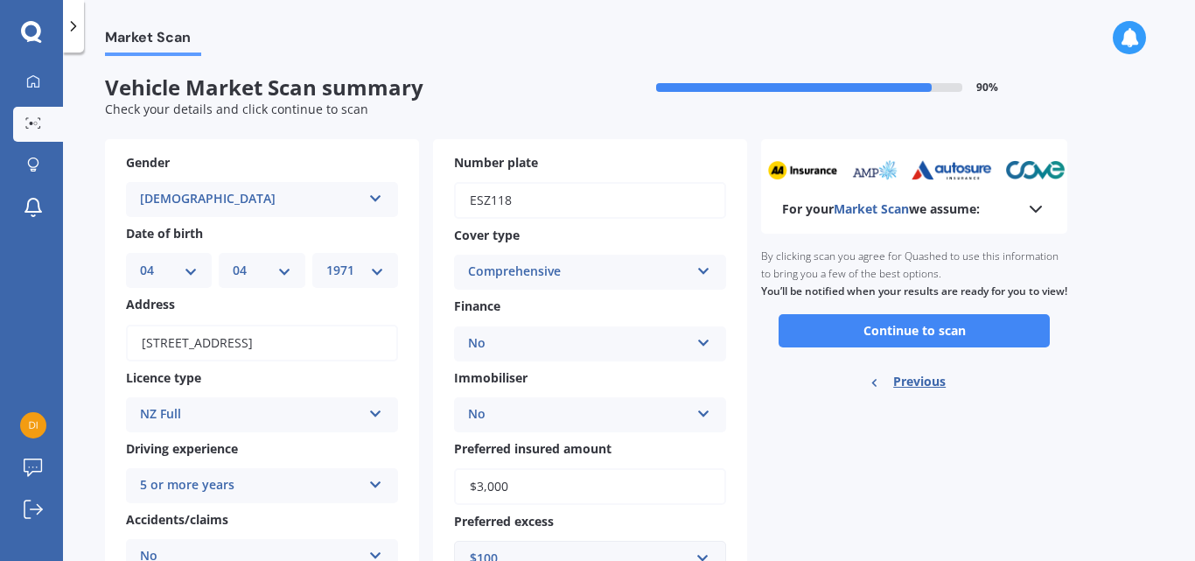
scroll to position [0, 0]
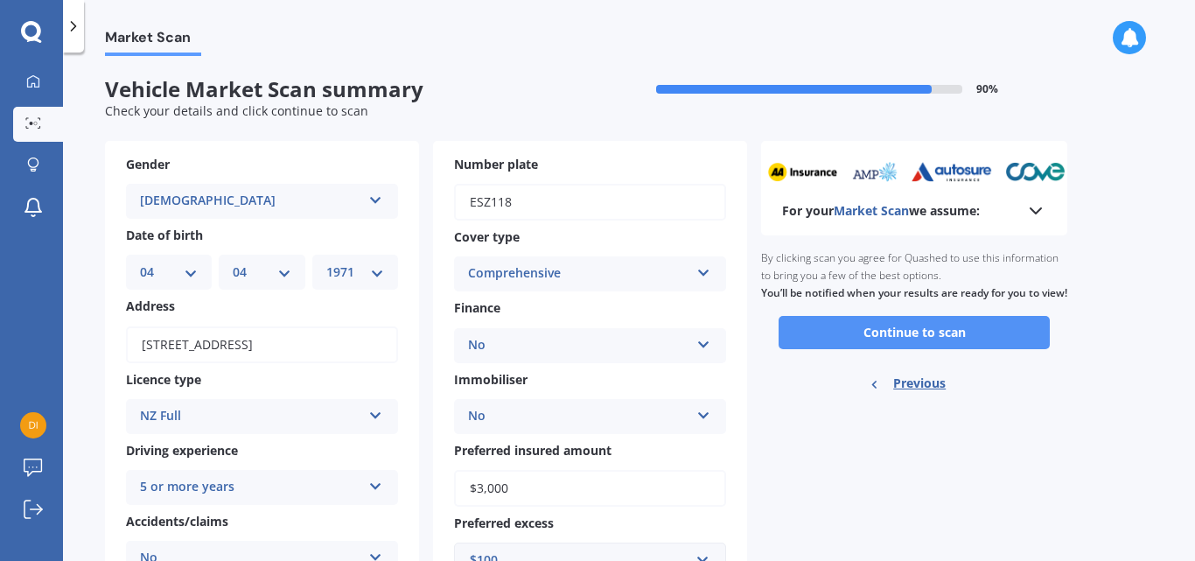
click at [940, 349] on button "Continue to scan" at bounding box center [914, 332] width 271 height 33
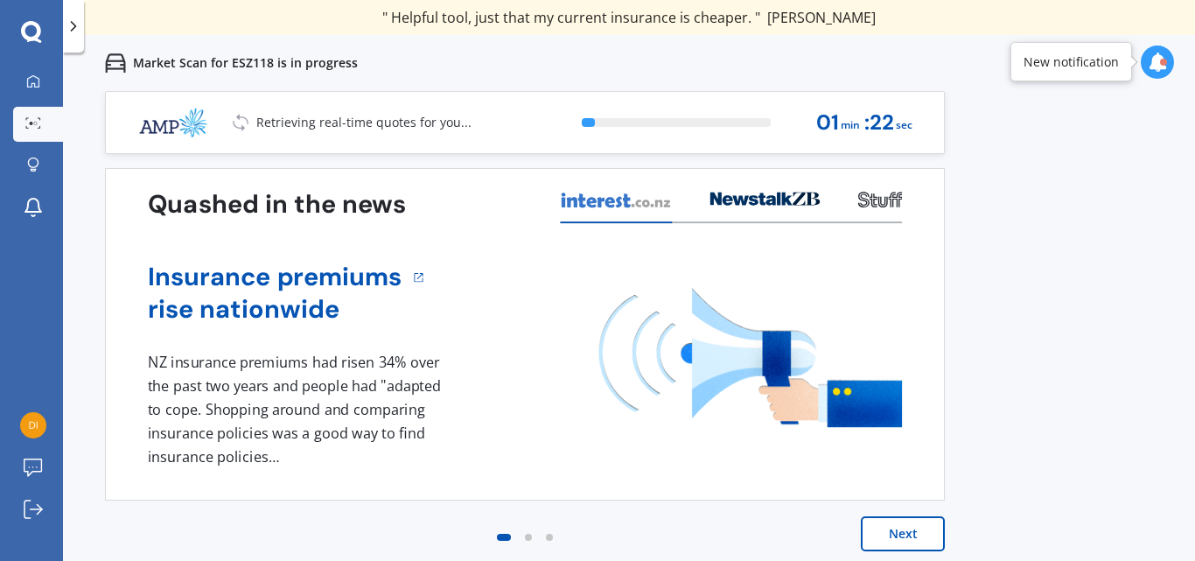
click at [919, 536] on button "Next" at bounding box center [903, 533] width 84 height 35
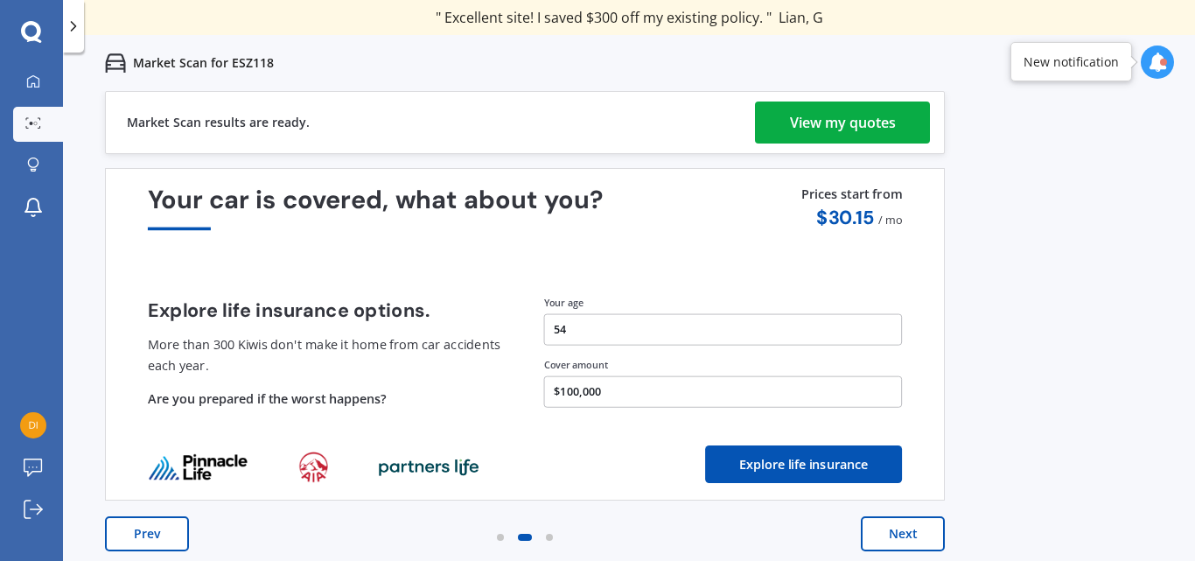
click at [805, 116] on div "View my quotes" at bounding box center [843, 123] width 106 height 42
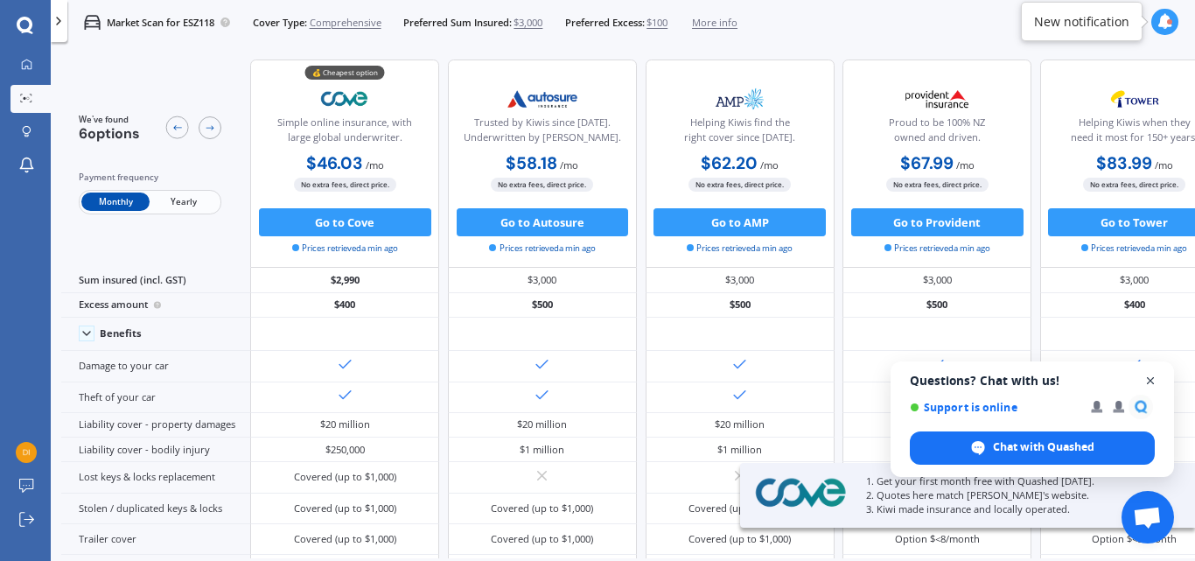
click at [1151, 380] on span "Open chat" at bounding box center [1151, 381] width 22 height 22
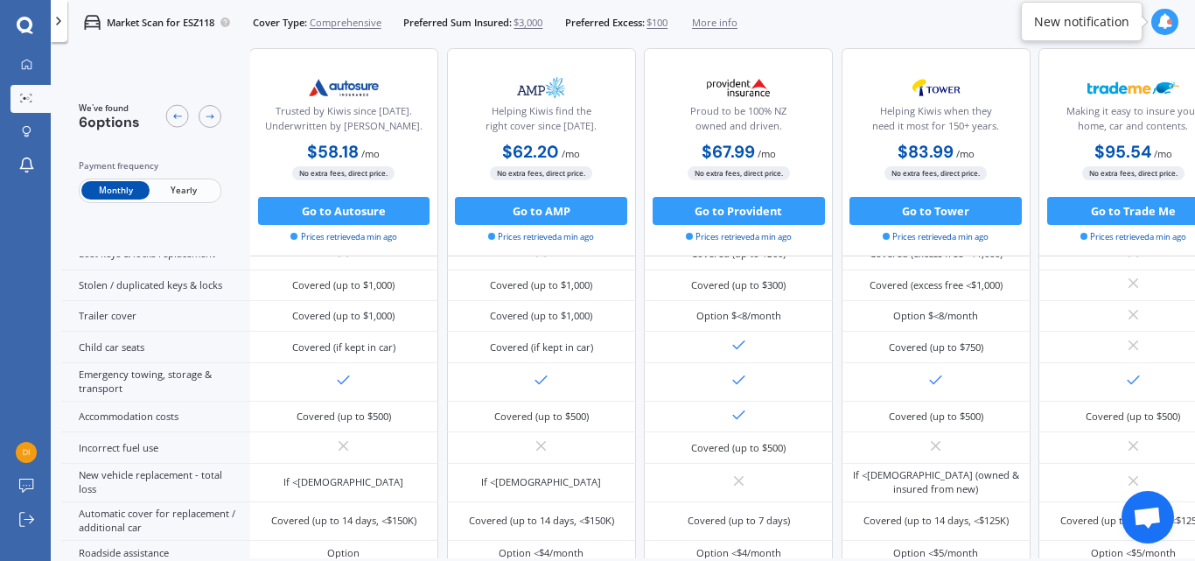
scroll to position [0, 248]
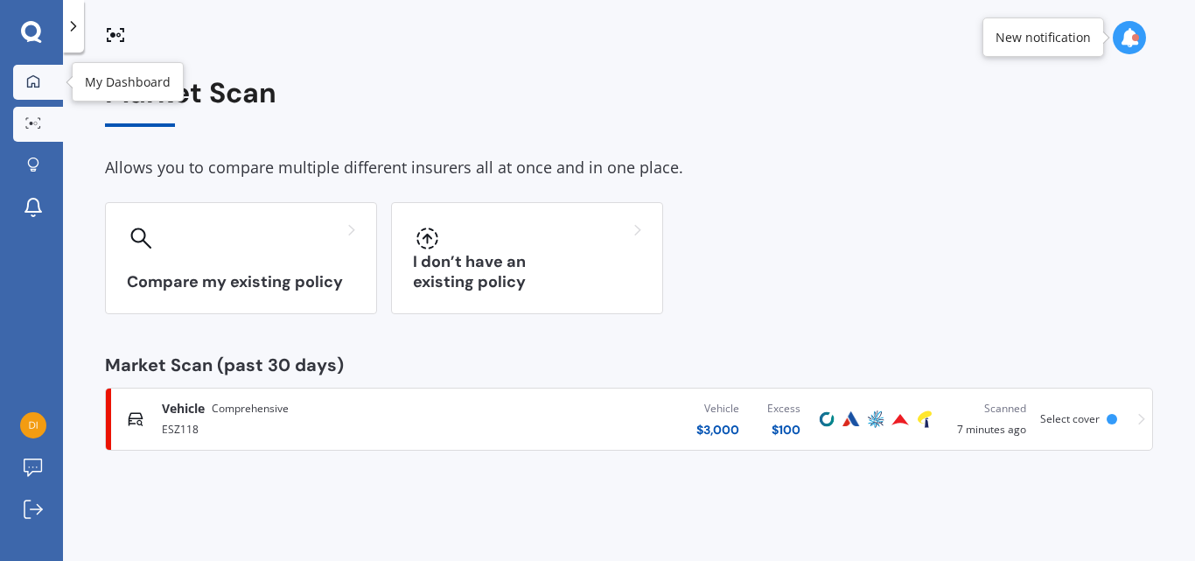
click at [32, 83] on icon at bounding box center [33, 80] width 12 height 12
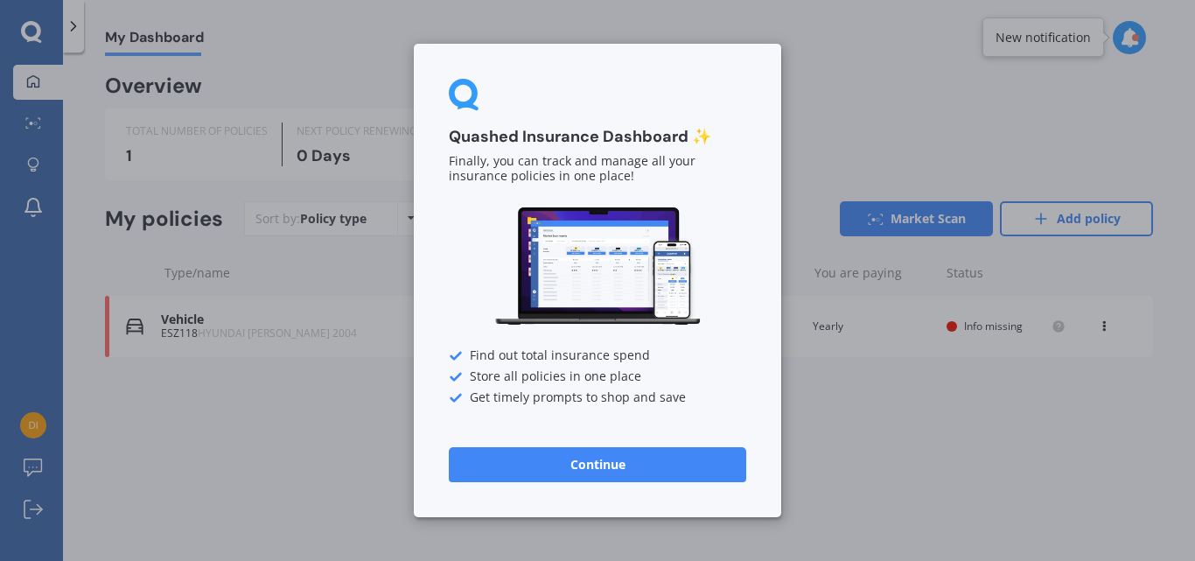
click at [707, 465] on button "Continue" at bounding box center [598, 464] width 298 height 35
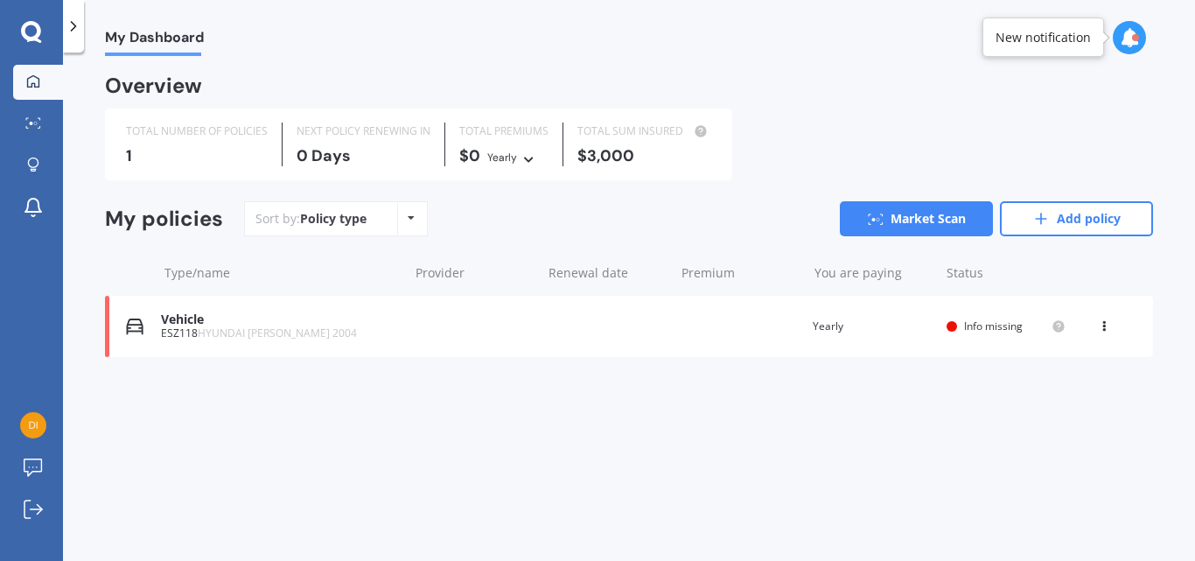
click at [37, 29] on icon at bounding box center [31, 31] width 20 height 20
click at [79, 30] on icon at bounding box center [74, 27] width 18 height 18
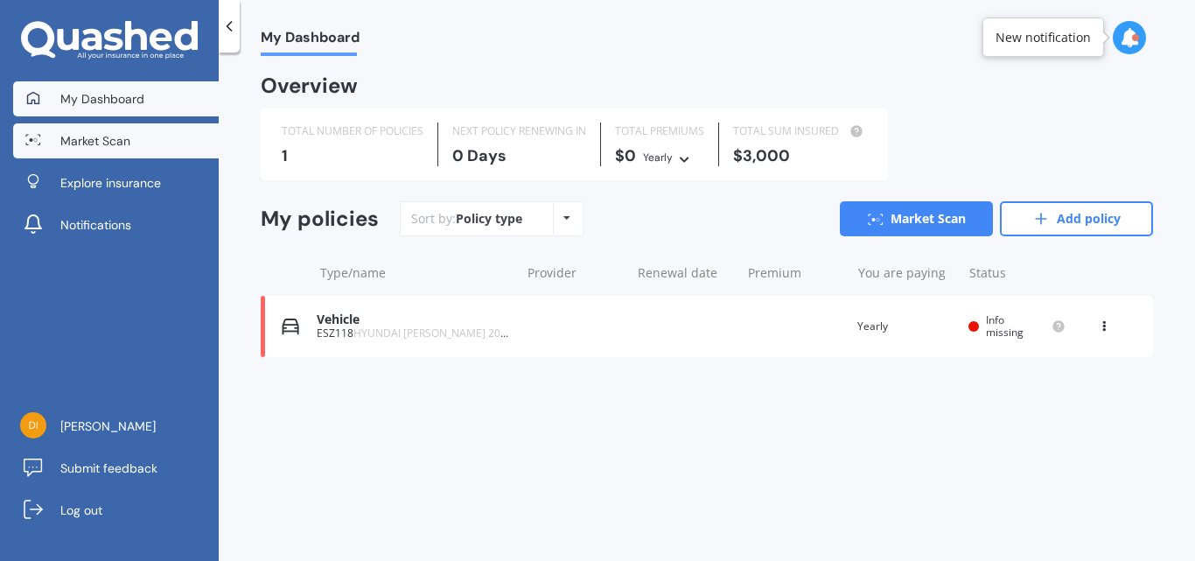
click at [103, 138] on span "Market Scan" at bounding box center [95, 141] width 70 height 18
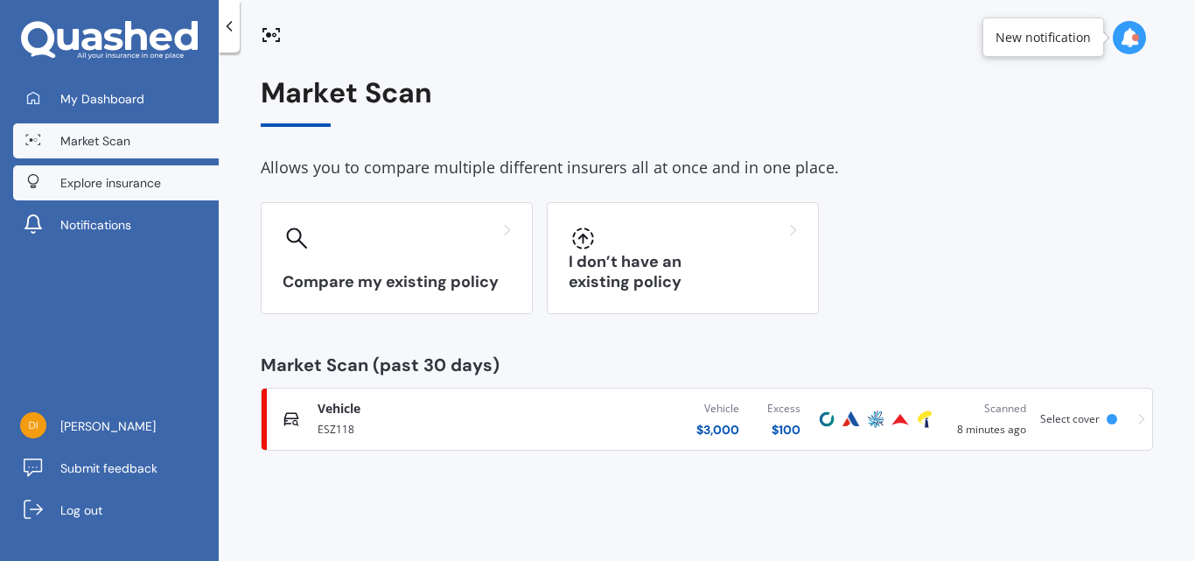
click at [113, 181] on span "Explore insurance" at bounding box center [110, 183] width 101 height 18
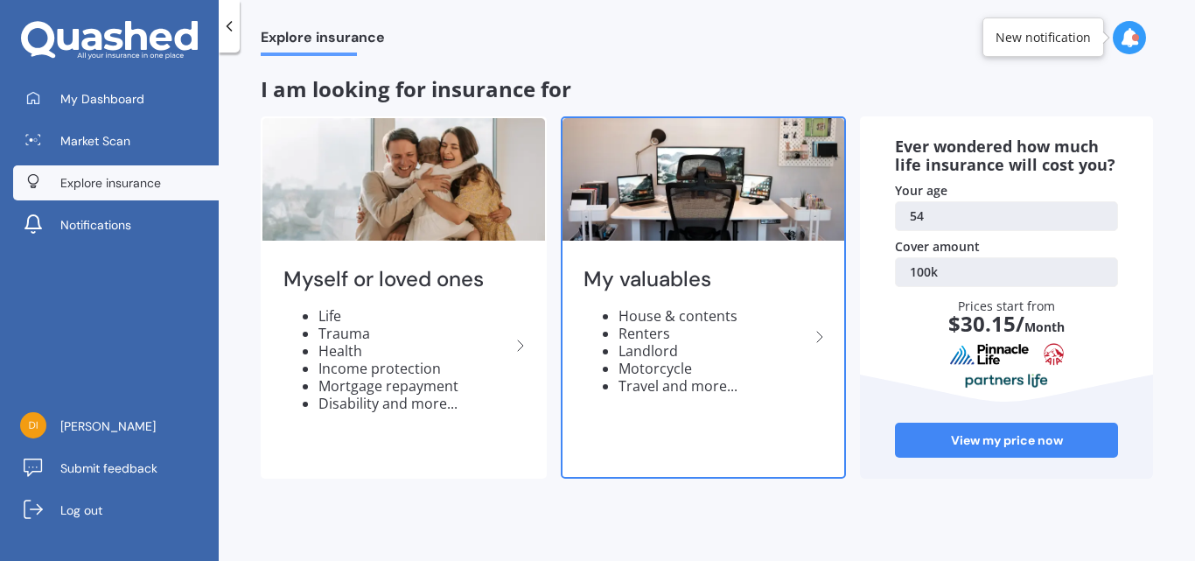
click at [821, 333] on icon at bounding box center [819, 336] width 21 height 21
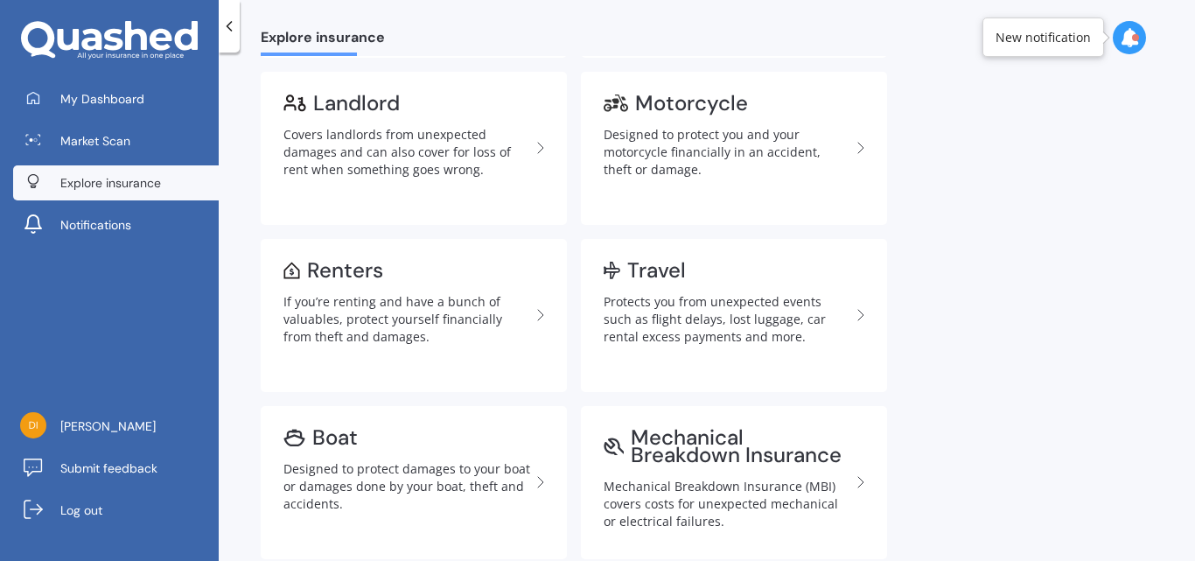
scroll to position [438, 0]
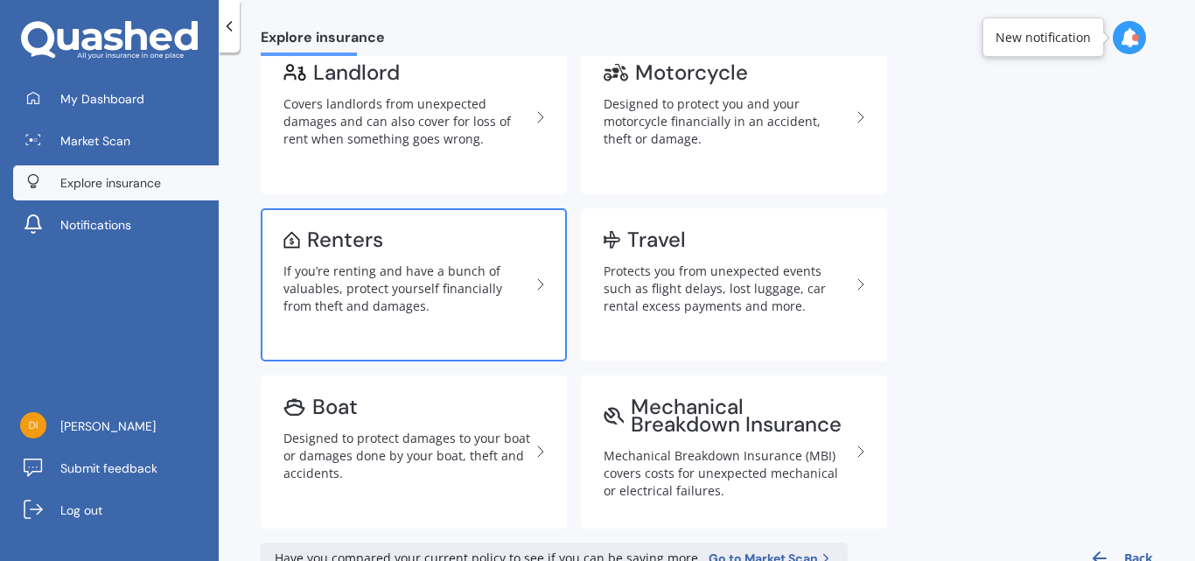
click at [441, 271] on div "If you’re renting and have a bunch of valuables, protect yourself financially f…" at bounding box center [407, 289] width 247 height 53
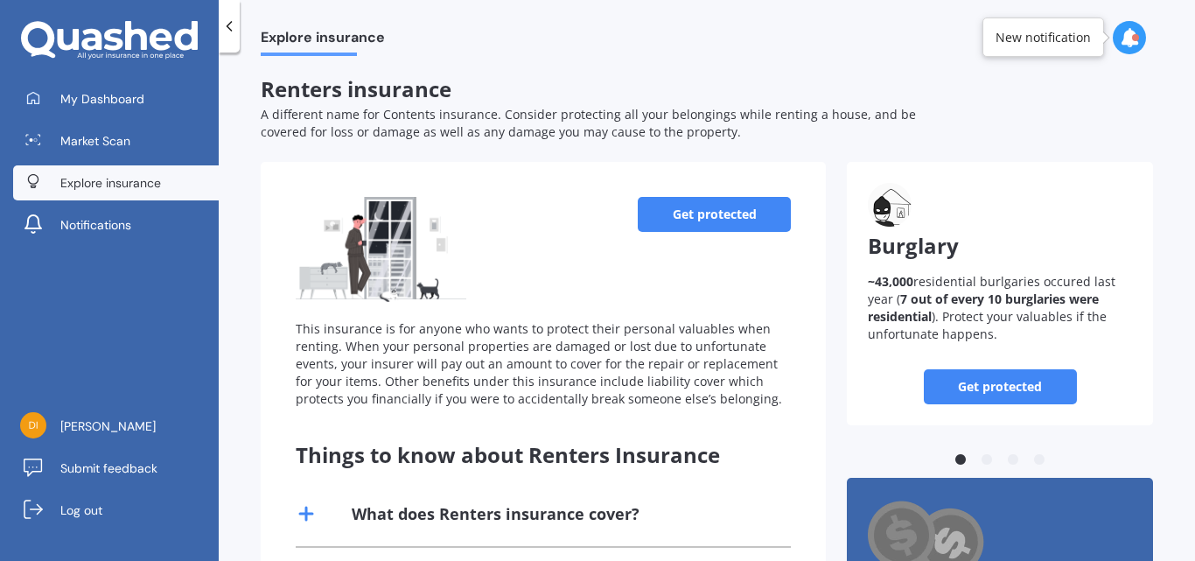
click at [719, 217] on link "Get protected" at bounding box center [714, 214] width 153 height 35
click at [676, 203] on link "Get protected" at bounding box center [714, 214] width 153 height 35
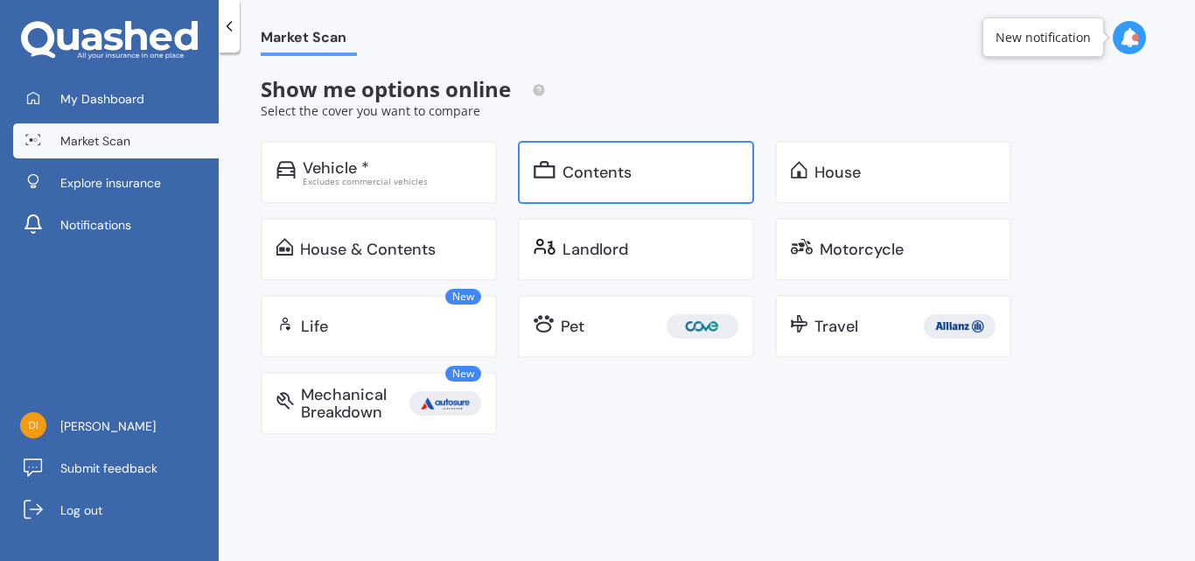
click at [599, 164] on div "Contents" at bounding box center [597, 173] width 69 height 18
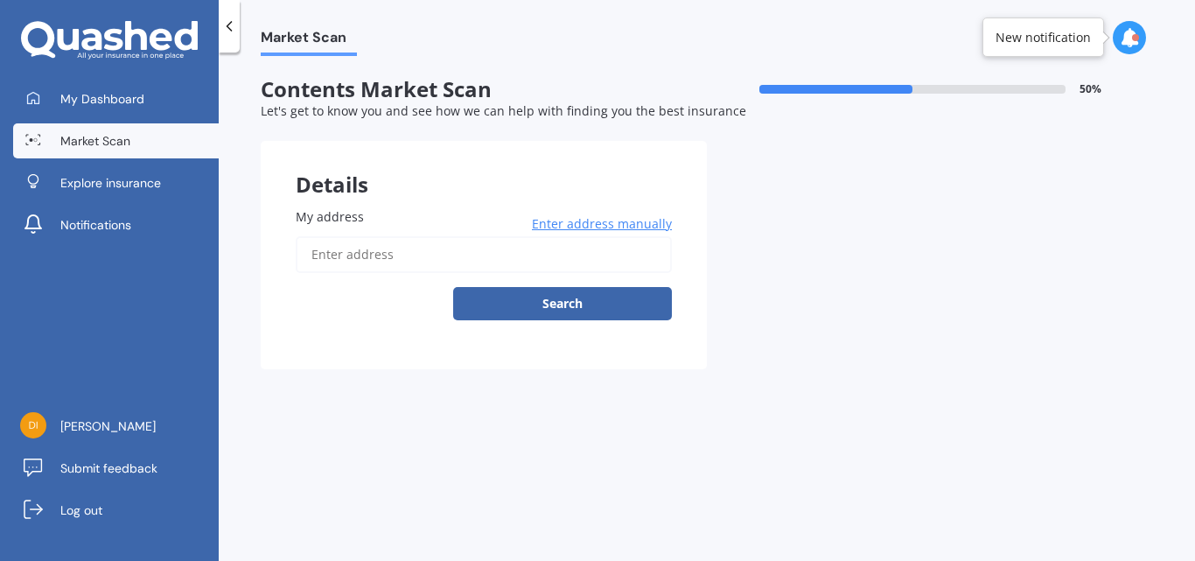
click at [324, 247] on input "My address" at bounding box center [484, 254] width 376 height 37
type input "[STREET_ADDRESS]"
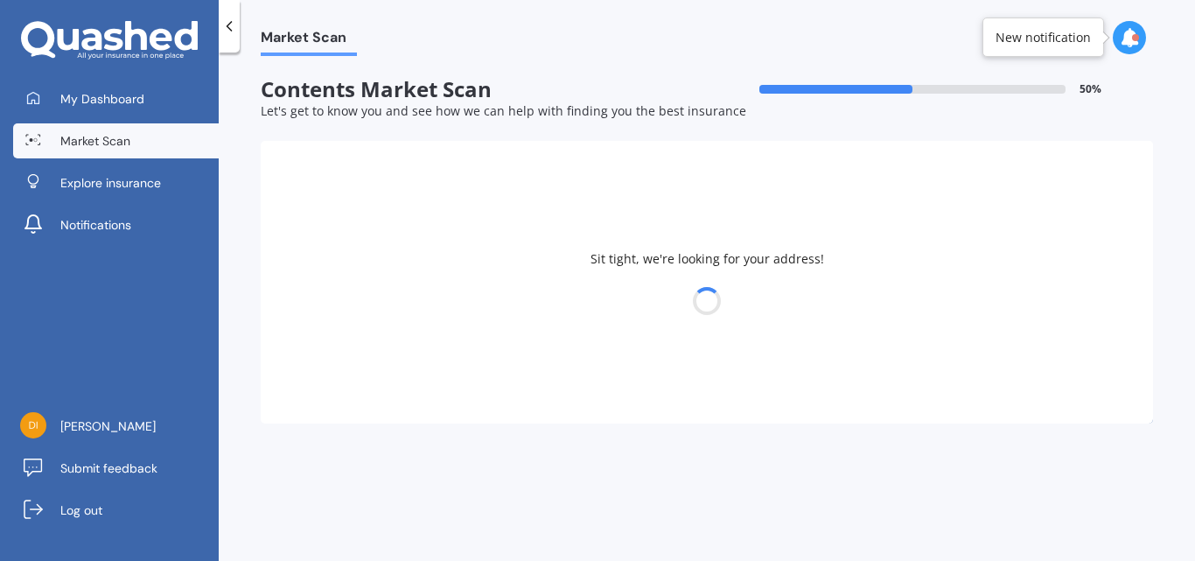
select select "04"
select select "1971"
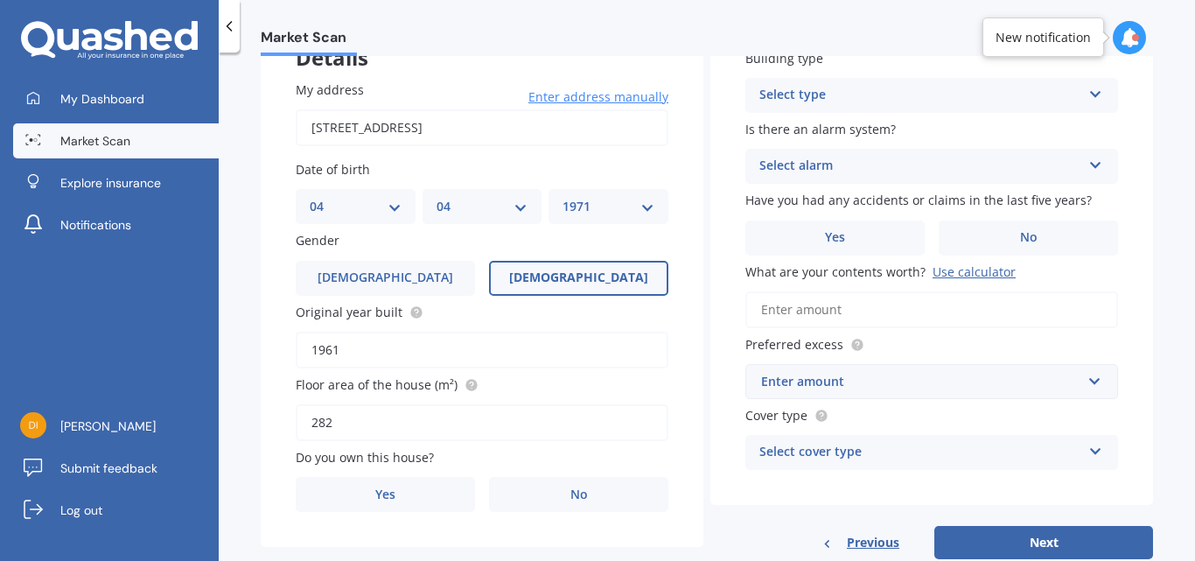
scroll to position [171, 0]
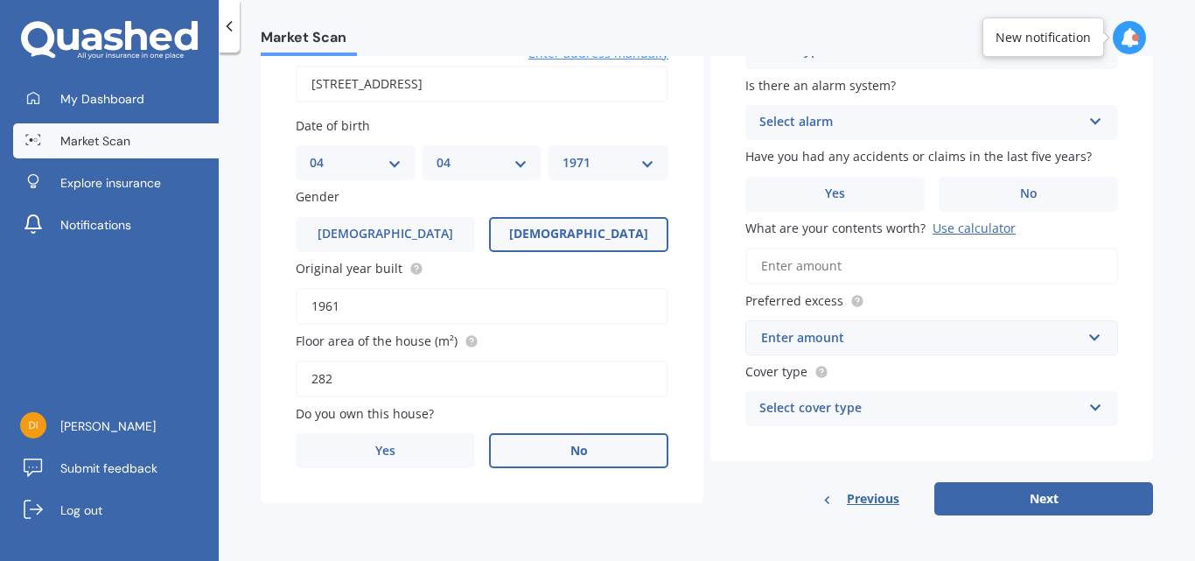
click at [576, 448] on span "No" at bounding box center [580, 451] width 18 height 15
click at [0, 0] on input "No" at bounding box center [0, 0] width 0 height 0
click at [411, 384] on input "282" at bounding box center [482, 379] width 373 height 37
type input "2"
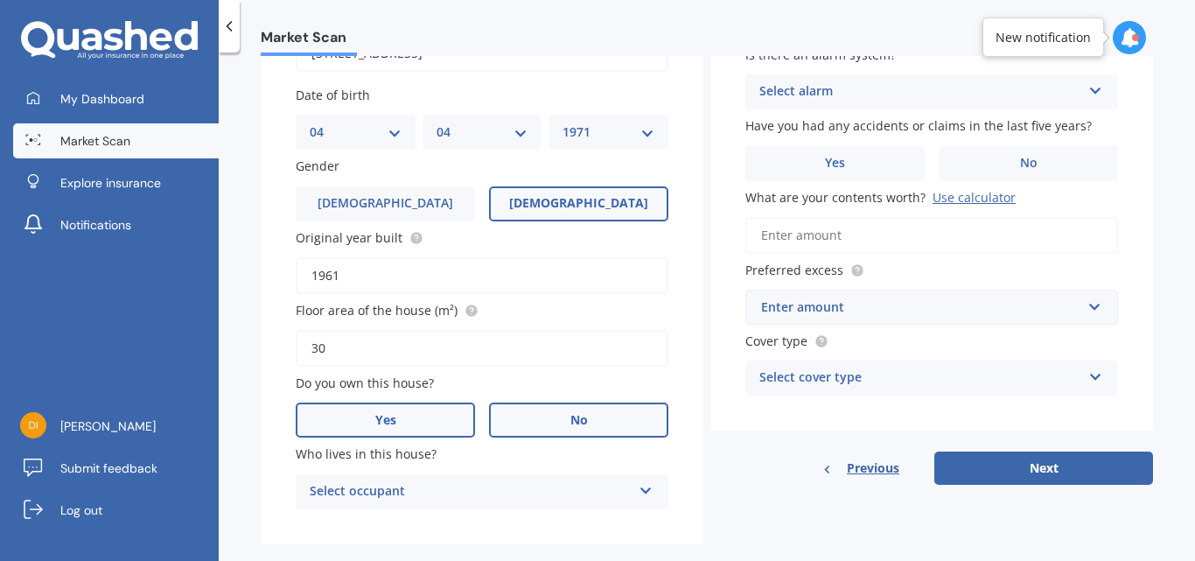
scroll to position [230, 0]
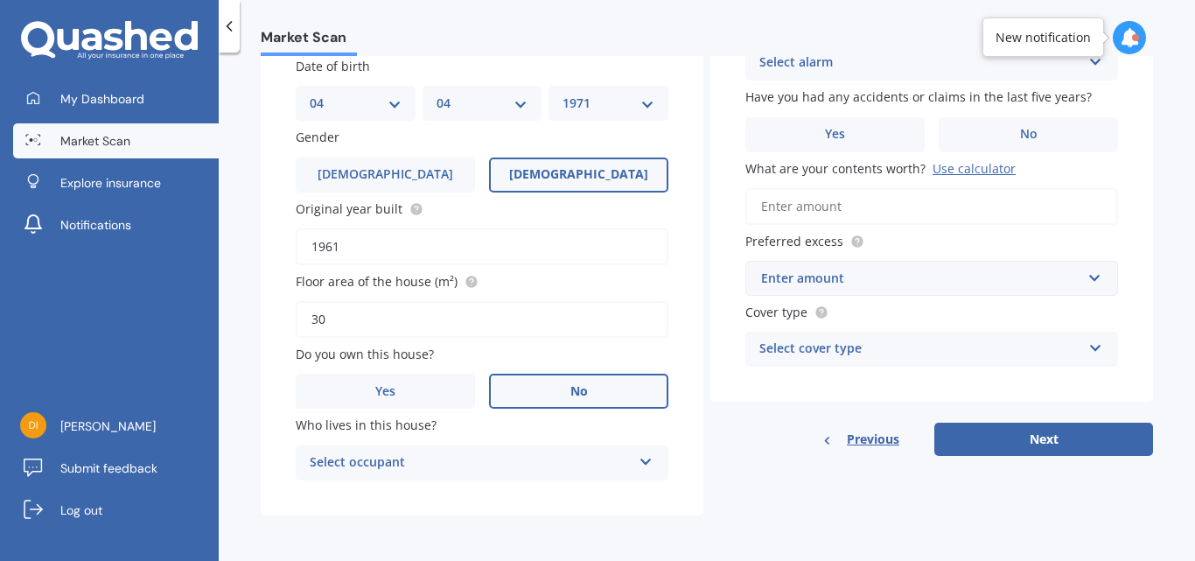
type input "30"
click at [583, 453] on div "Select occupant" at bounding box center [471, 462] width 322 height 21
click at [539, 505] on div "Tenant" at bounding box center [482, 497] width 371 height 32
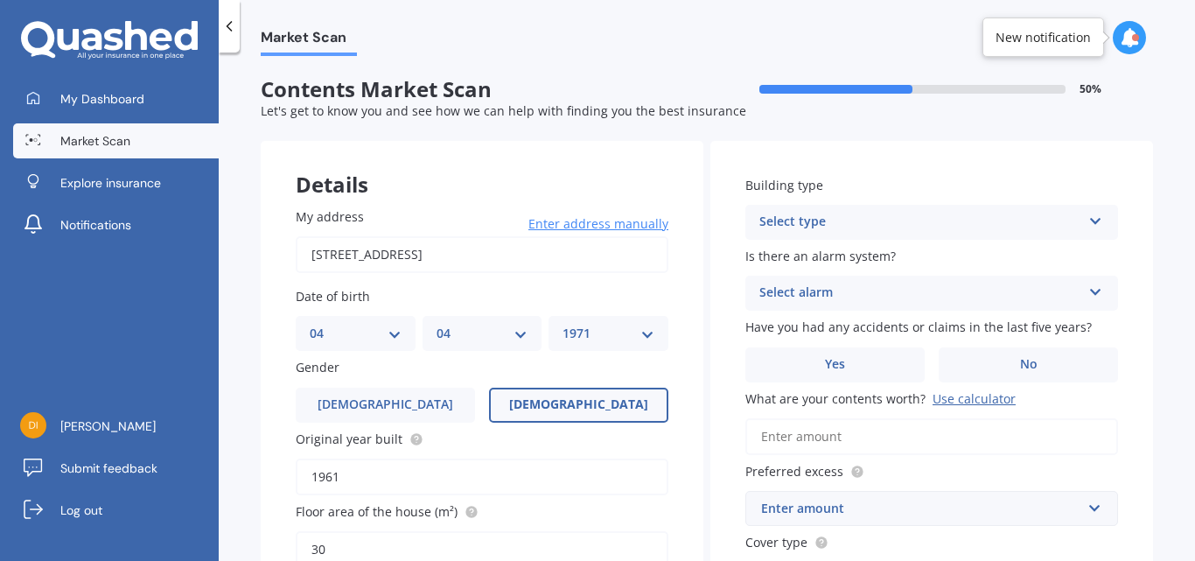
click at [1035, 231] on div "Select type" at bounding box center [921, 222] width 322 height 21
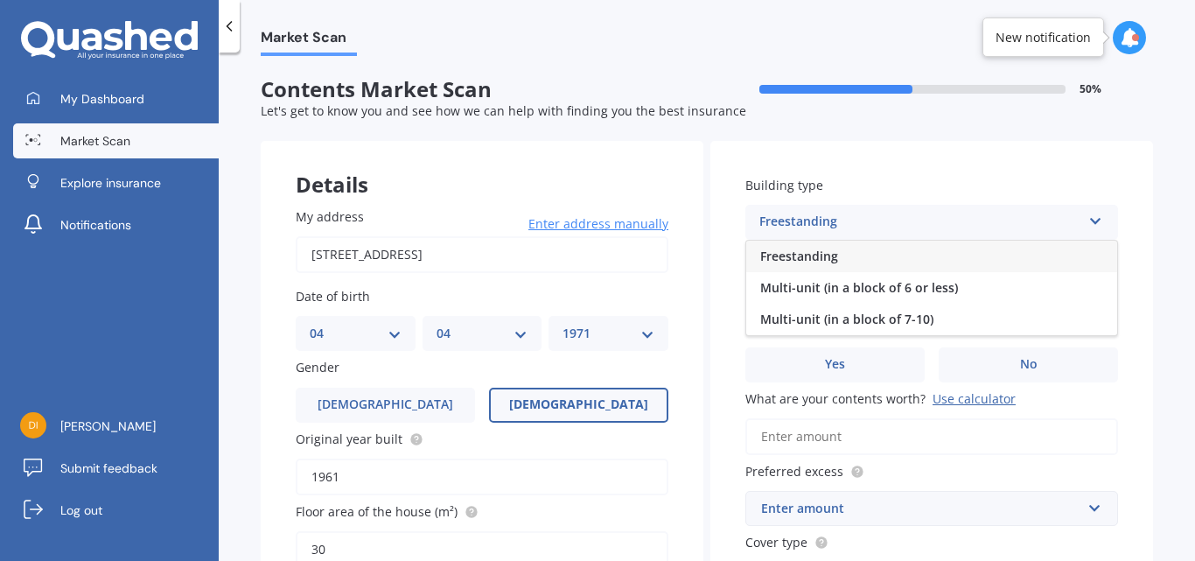
click at [809, 251] on span "Freestanding" at bounding box center [799, 256] width 78 height 17
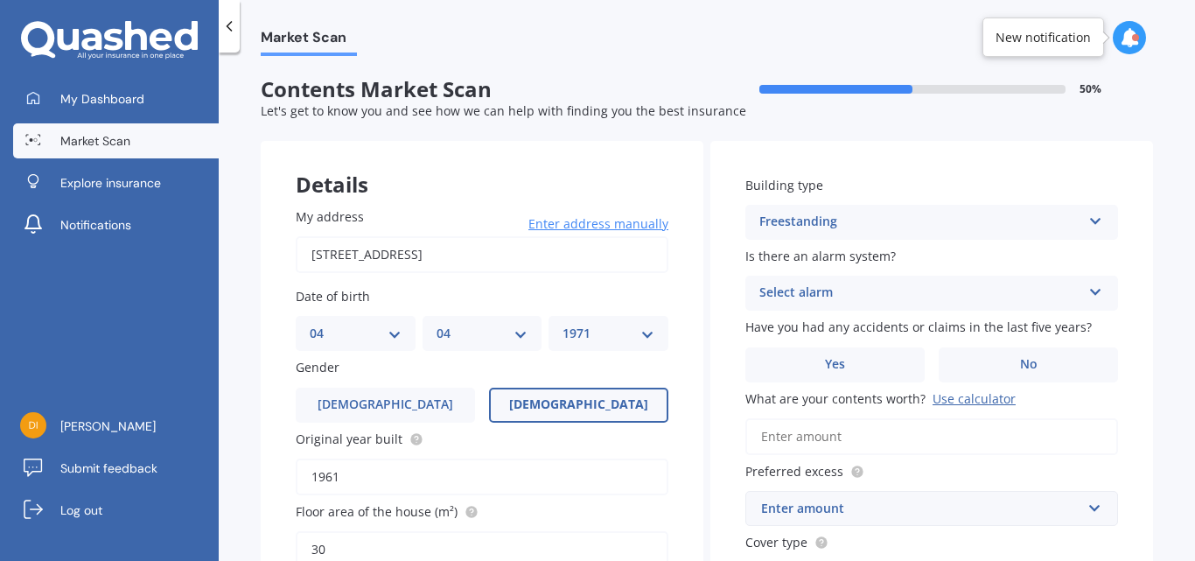
click at [879, 288] on div "Select alarm" at bounding box center [921, 293] width 322 height 21
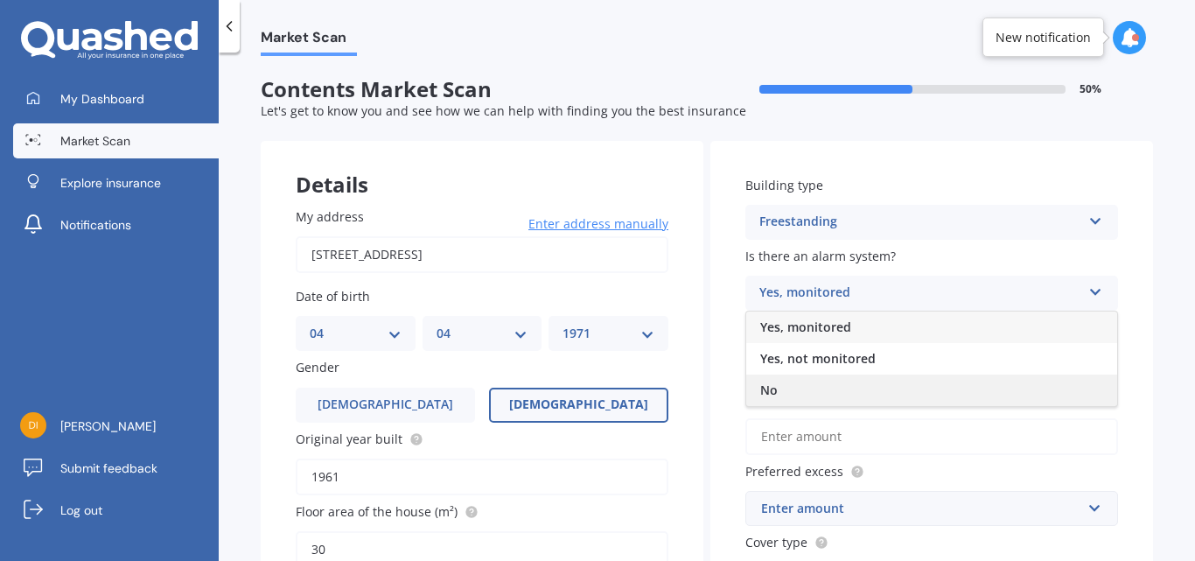
click at [784, 396] on div "No" at bounding box center [931, 391] width 371 height 32
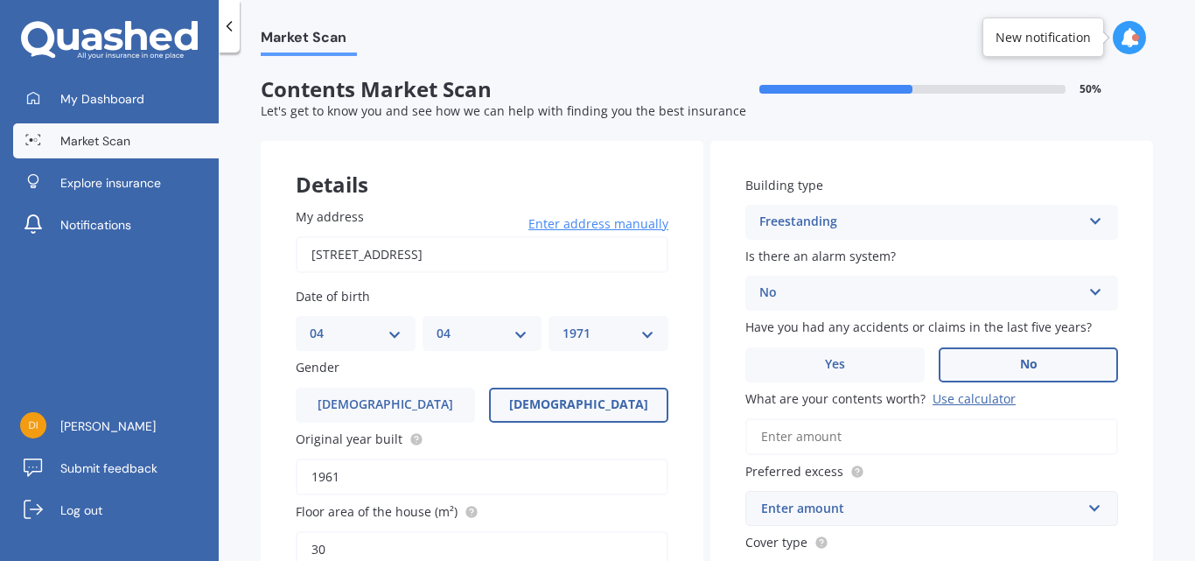
click at [1051, 359] on label "No" at bounding box center [1028, 364] width 179 height 35
click at [0, 0] on input "No" at bounding box center [0, 0] width 0 height 0
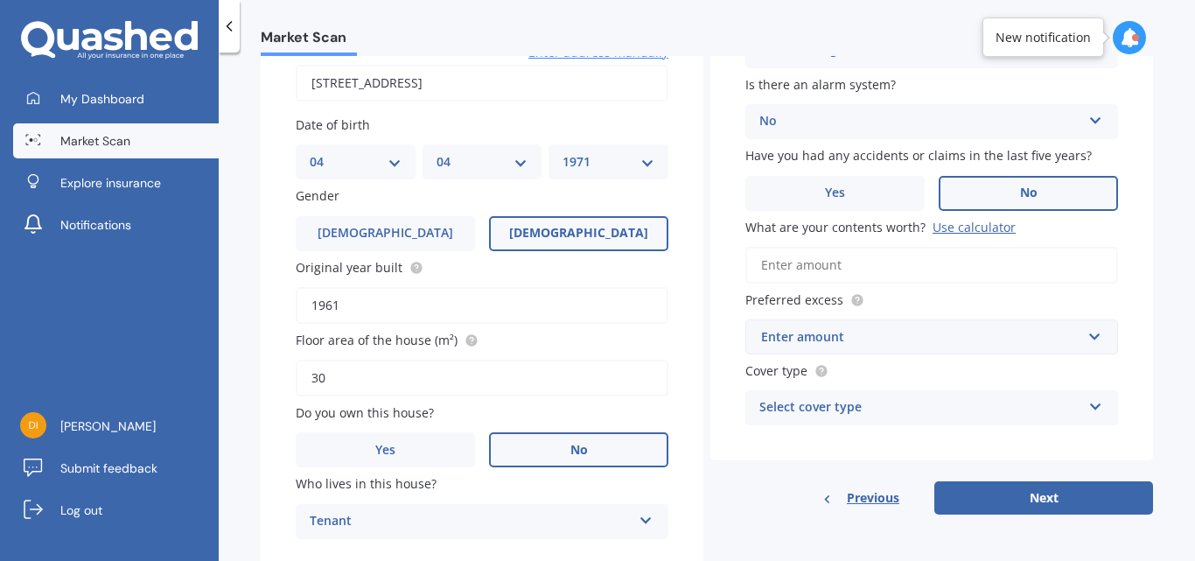
scroll to position [175, 0]
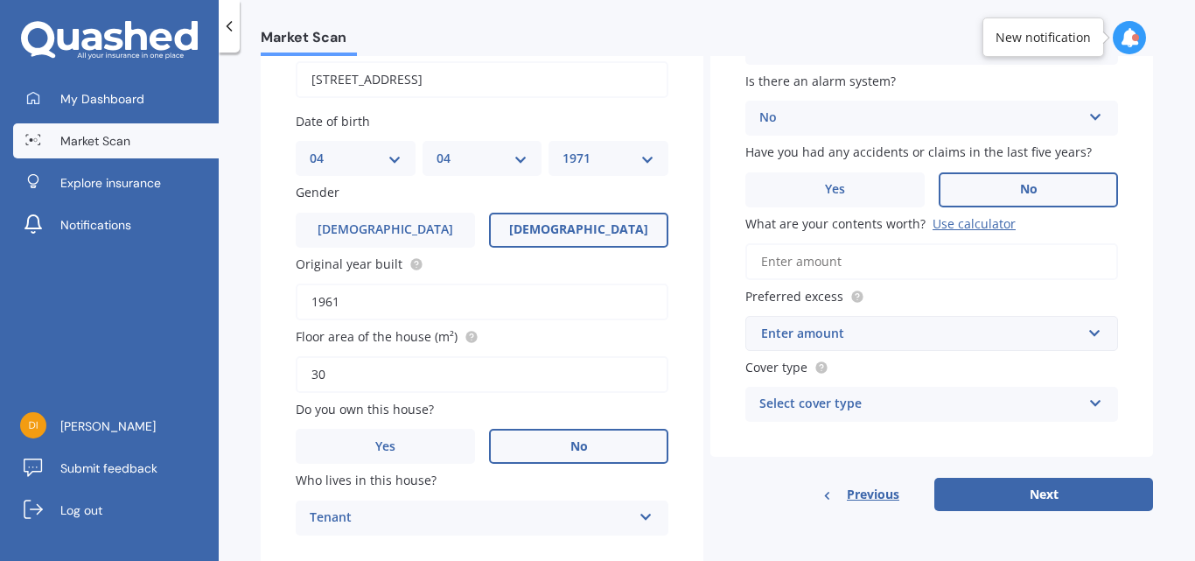
click at [816, 264] on input "What are your contents worth? Use calculator" at bounding box center [932, 261] width 373 height 37
click at [970, 221] on div "Use calculator" at bounding box center [974, 223] width 83 height 17
click at [970, 243] on input "What are your contents worth? Use calculator" at bounding box center [932, 261] width 373 height 37
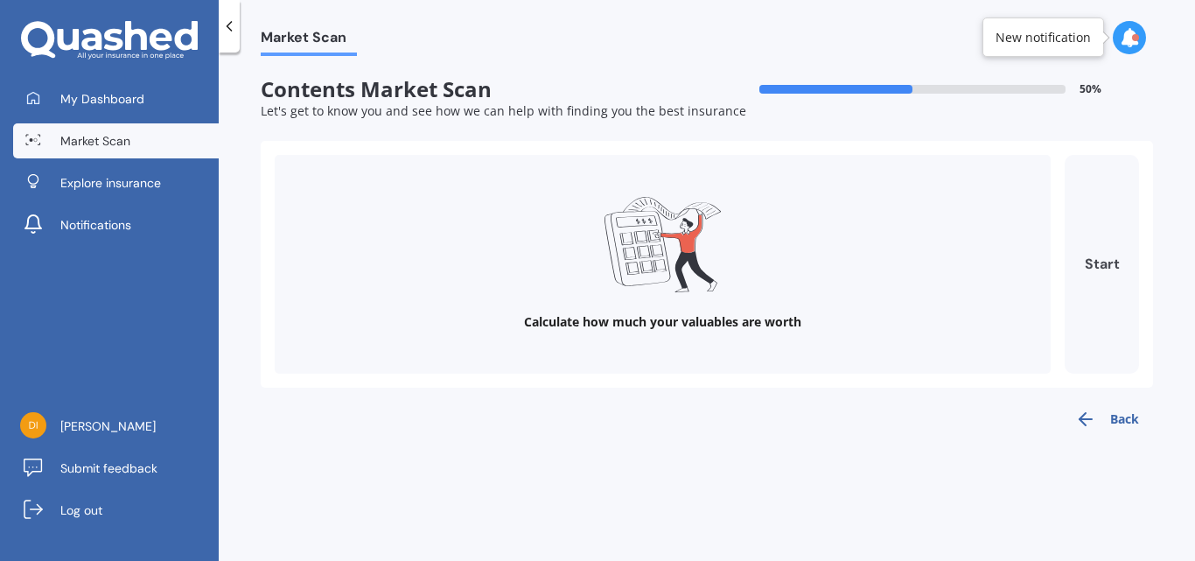
click at [1099, 260] on button "Start" at bounding box center [1102, 264] width 74 height 219
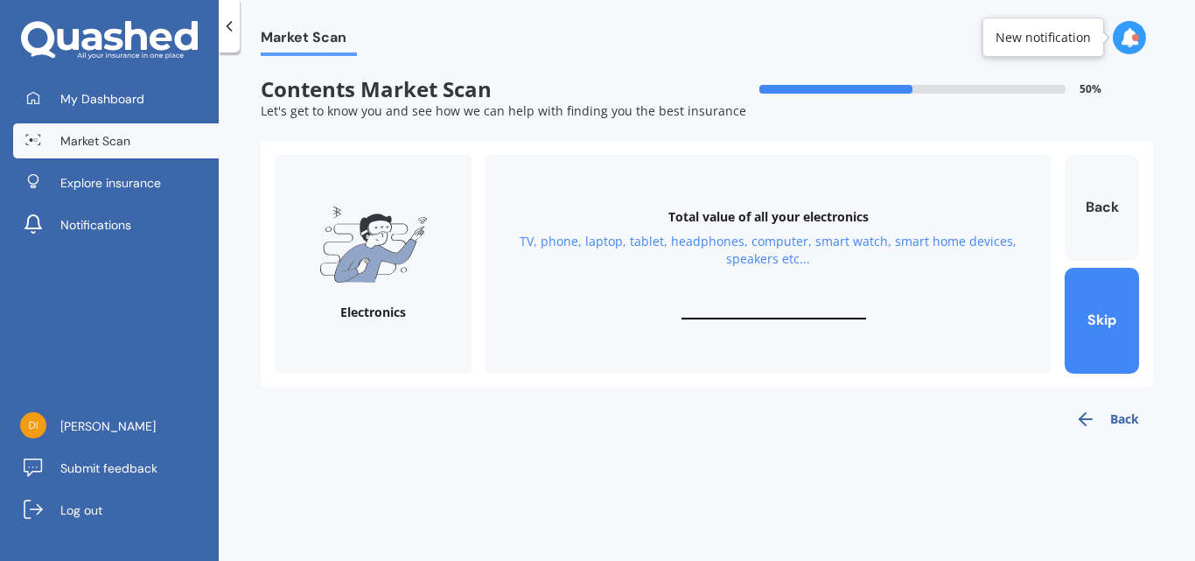
click at [807, 312] on input "text" at bounding box center [774, 311] width 185 height 17
click at [1114, 312] on button "Skip" at bounding box center [1102, 321] width 74 height 106
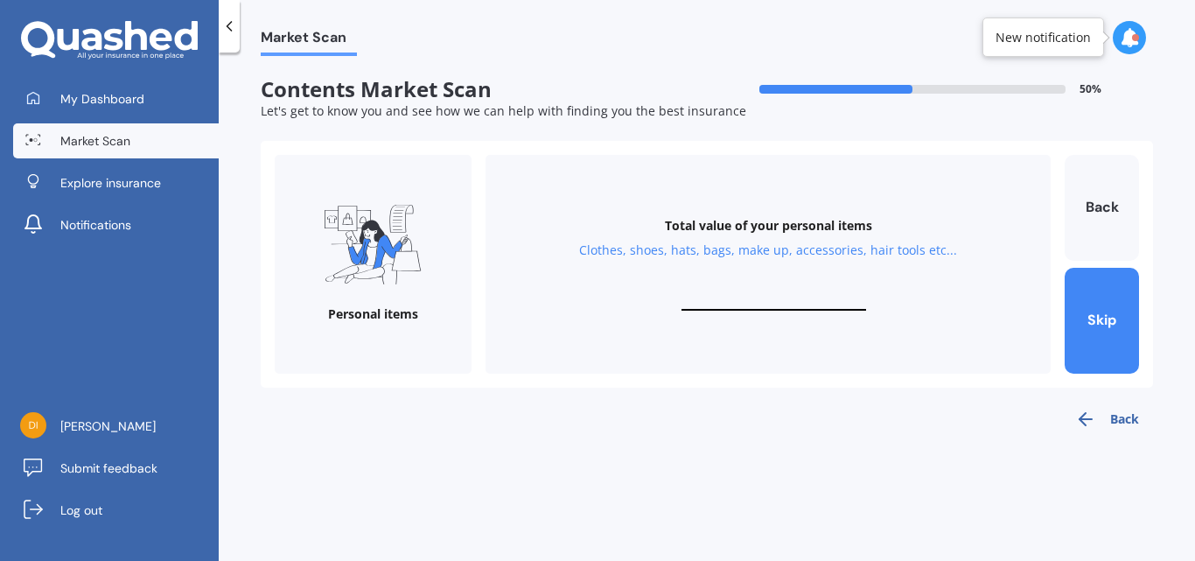
click at [1124, 423] on button "Back" at bounding box center [1107, 419] width 92 height 35
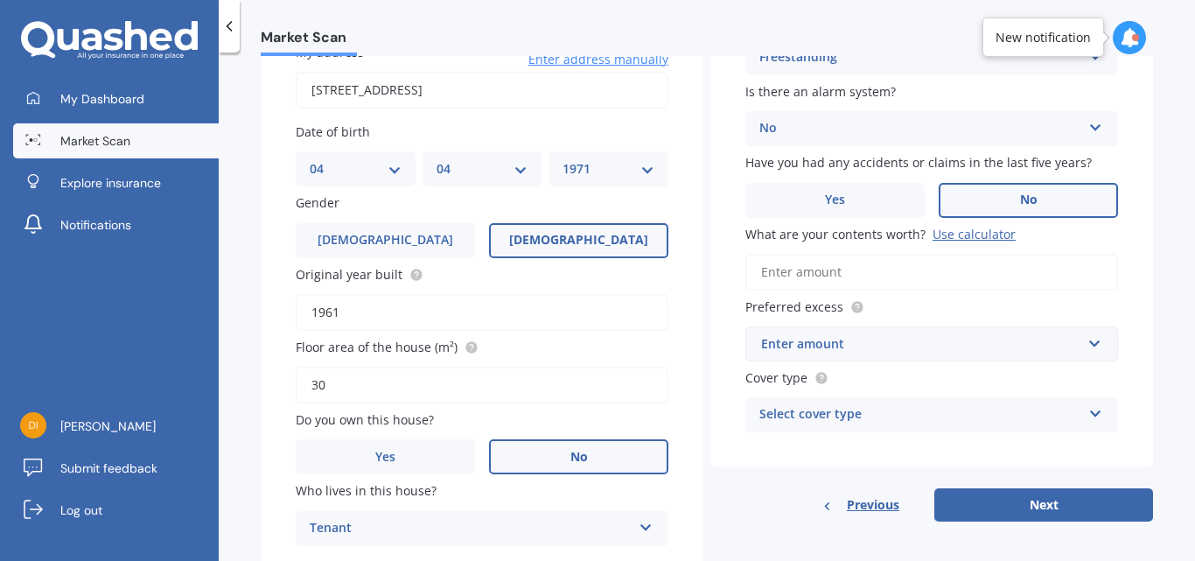
scroll to position [175, 0]
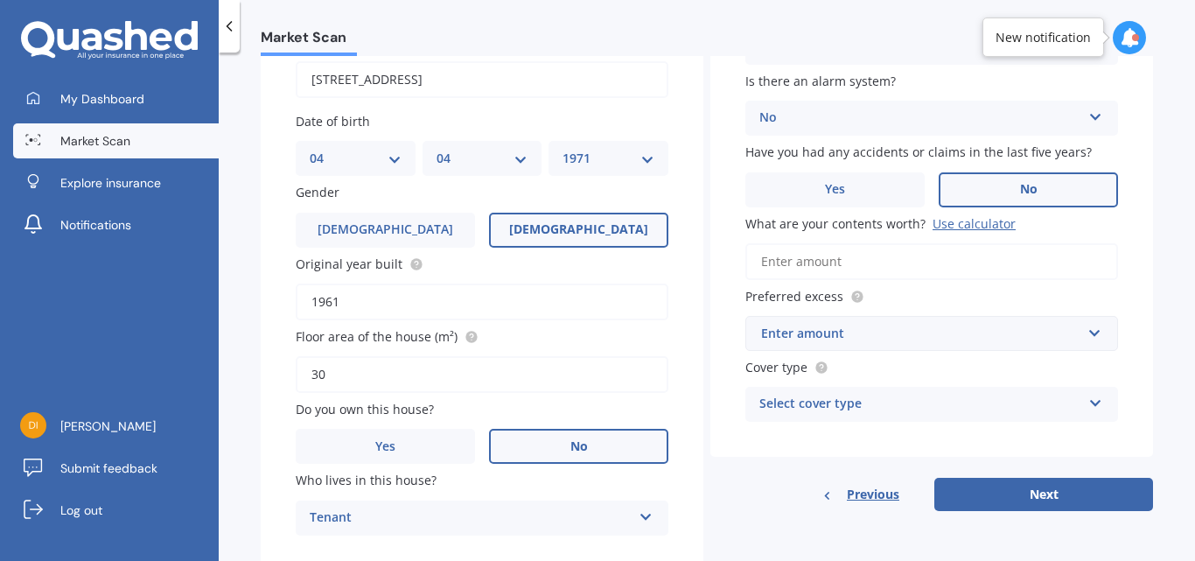
click at [816, 263] on input "What are your contents worth? Use calculator" at bounding box center [932, 261] width 373 height 37
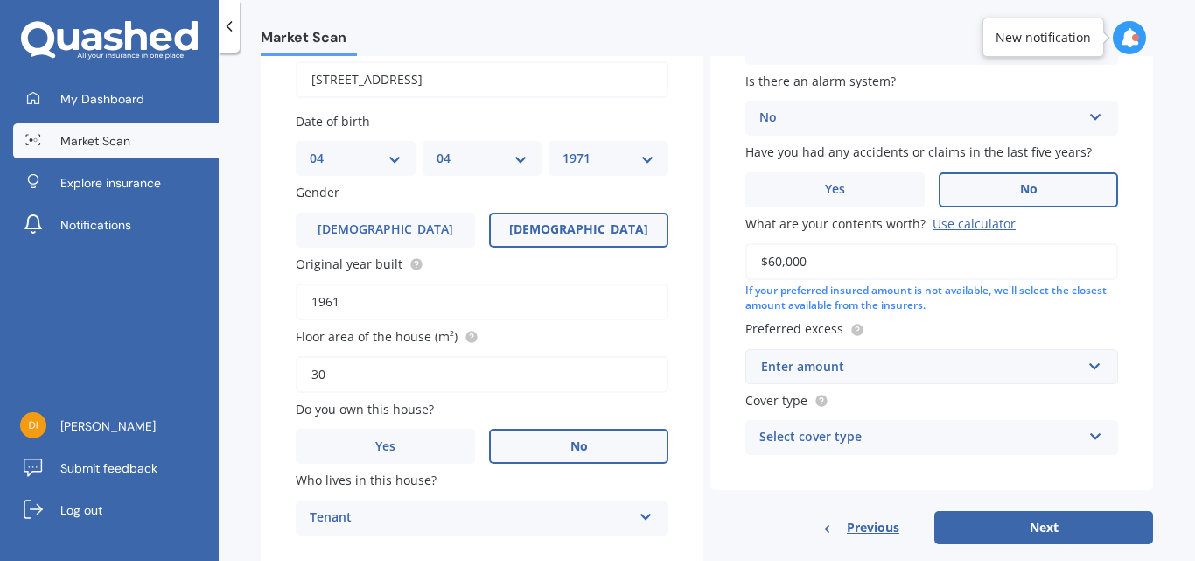
type input "$60,000"
click at [847, 375] on div "Enter amount" at bounding box center [921, 366] width 320 height 19
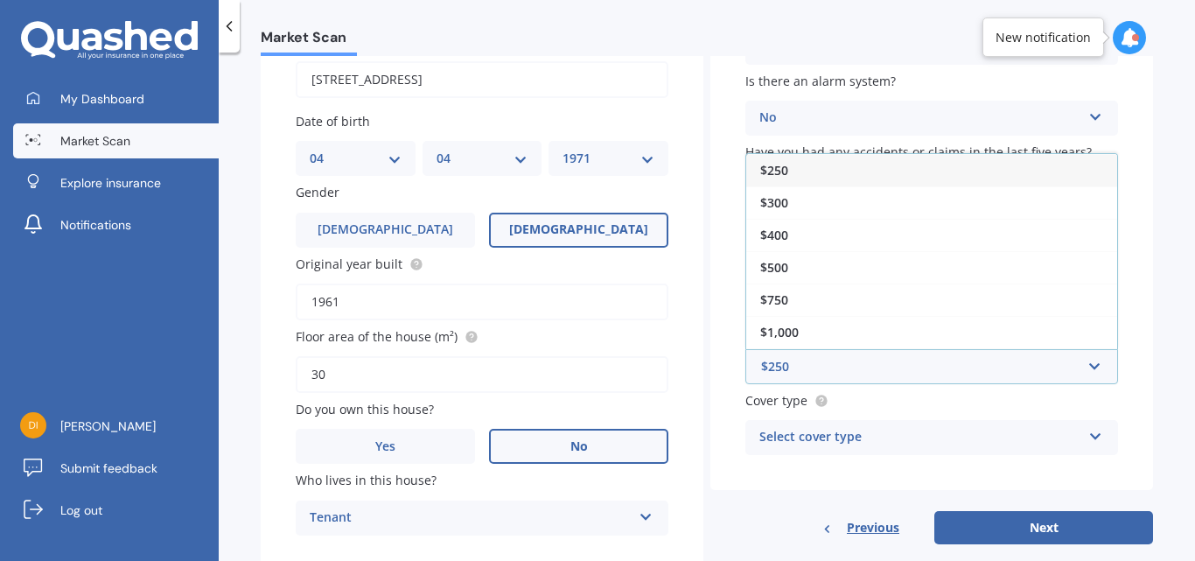
click at [771, 172] on span "$250" at bounding box center [774, 170] width 28 height 17
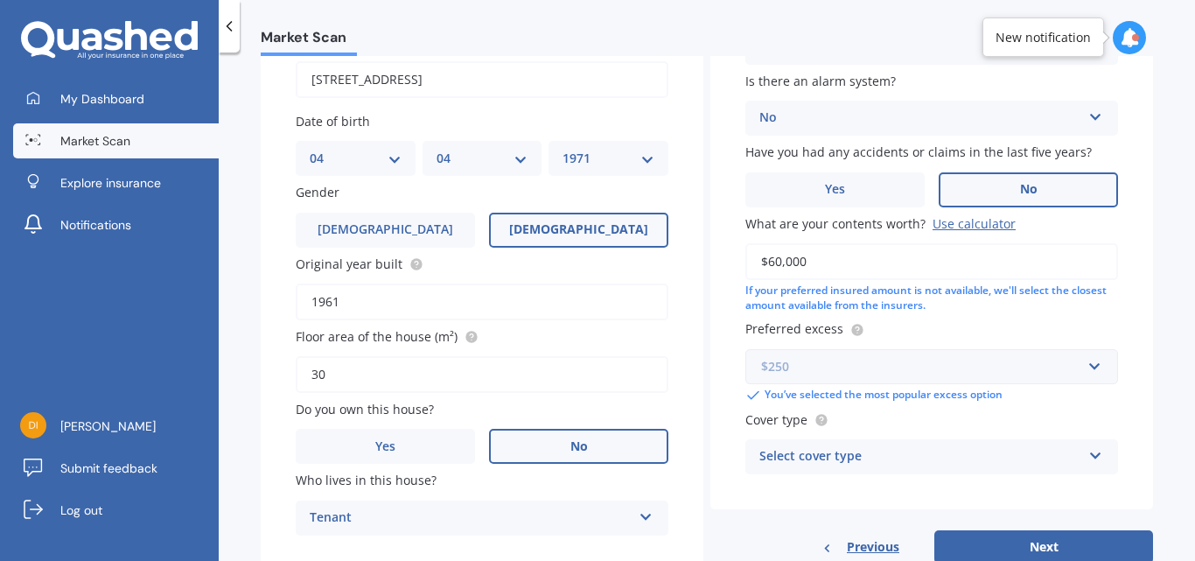
scroll to position [230, 0]
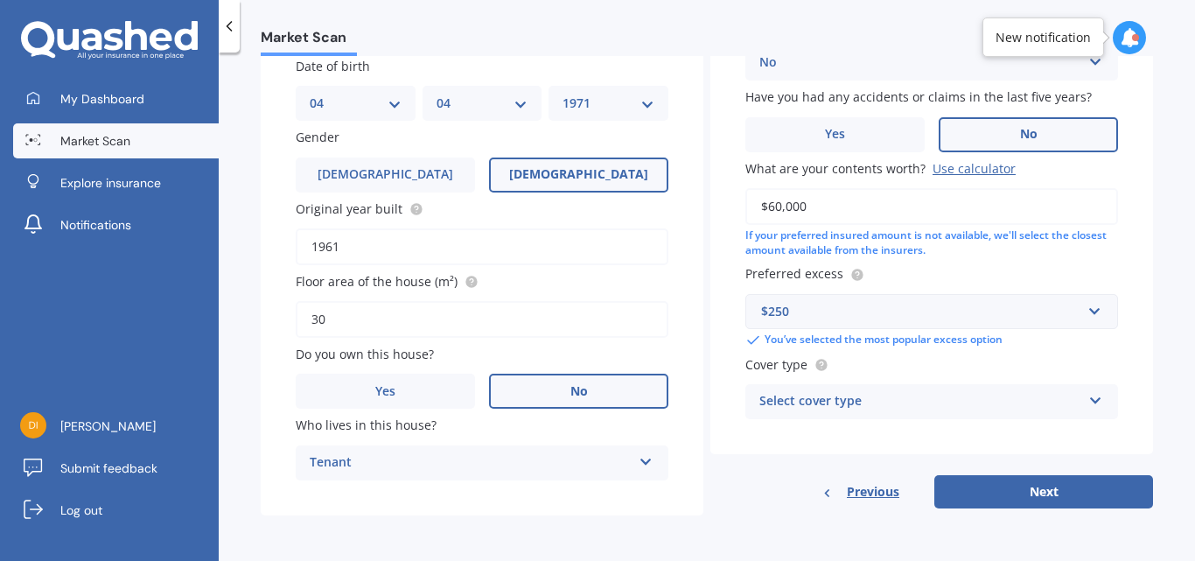
click at [1079, 395] on div "Select cover type High Medium Limited" at bounding box center [932, 401] width 373 height 35
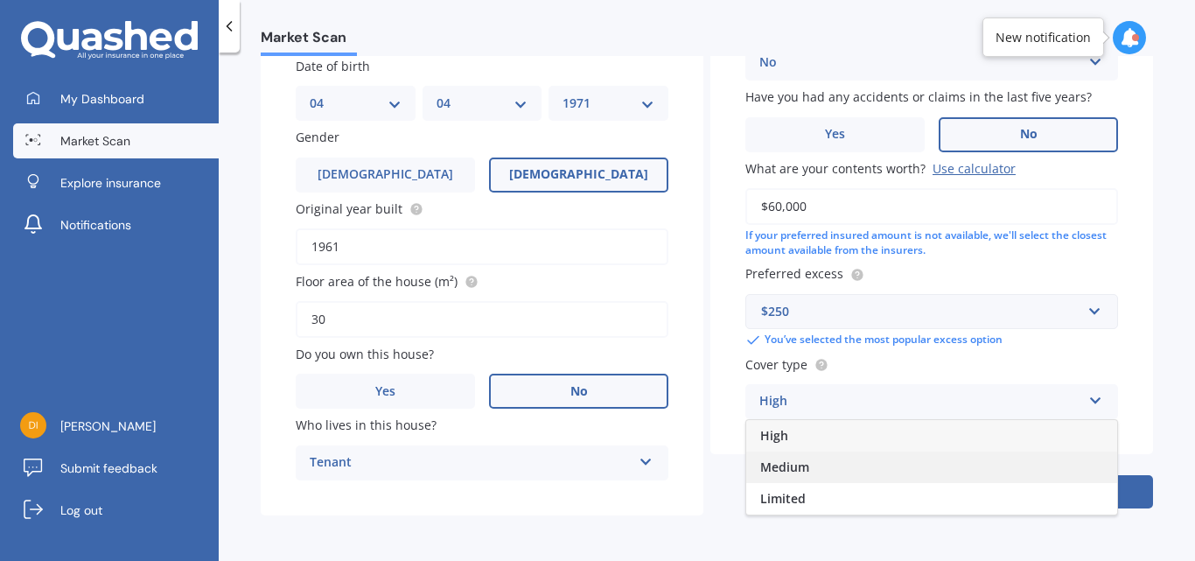
click at [792, 465] on span "Medium" at bounding box center [784, 467] width 49 height 17
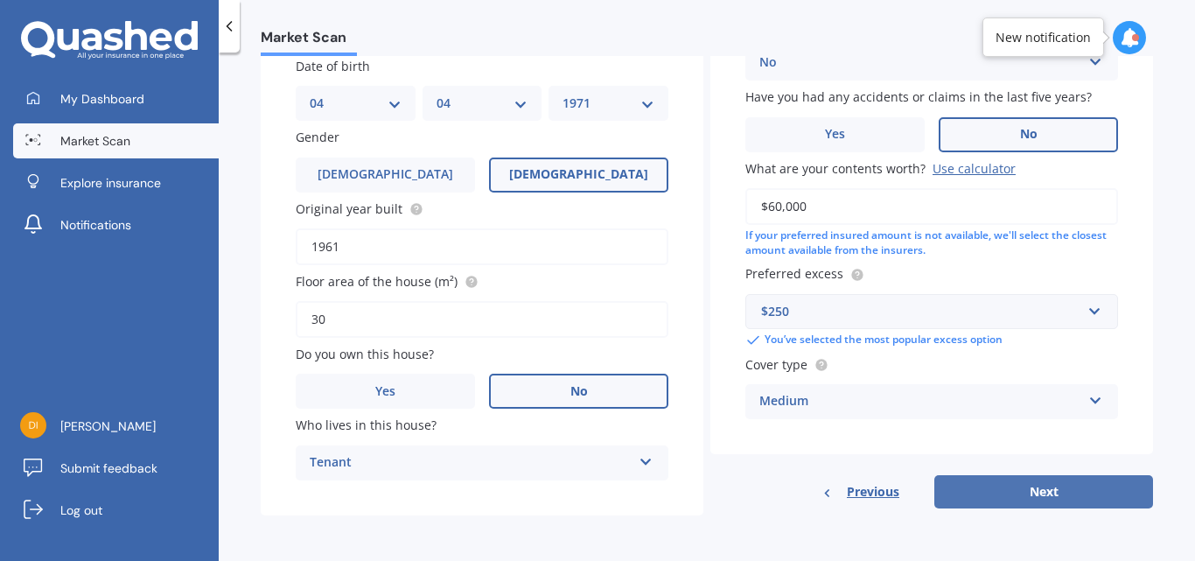
click at [1113, 494] on button "Next" at bounding box center [1044, 491] width 219 height 33
select select "04"
select select "1971"
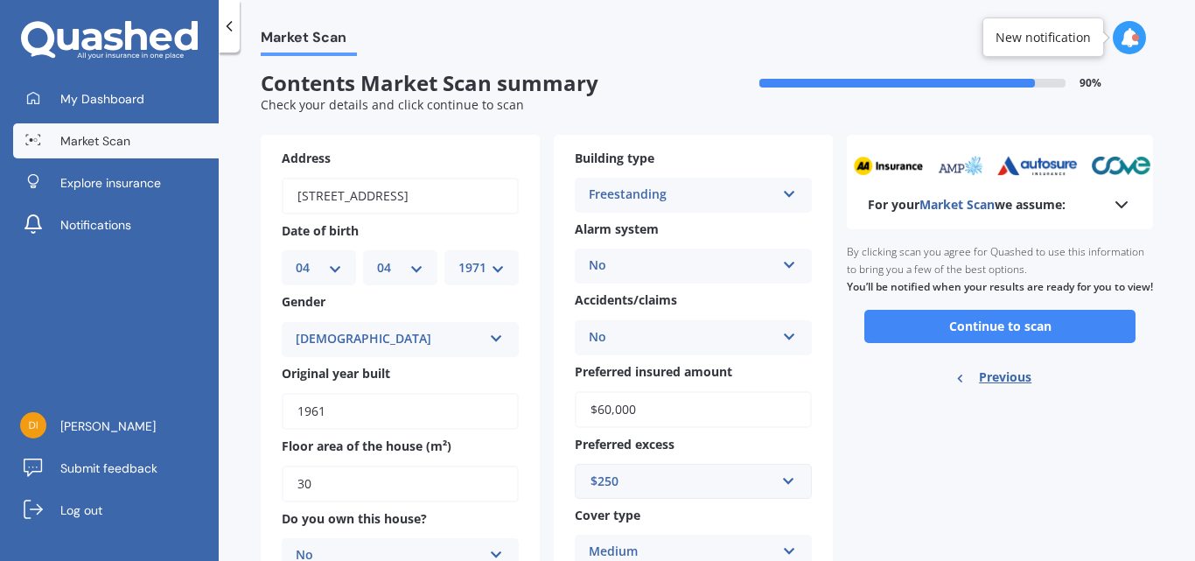
scroll to position [0, 0]
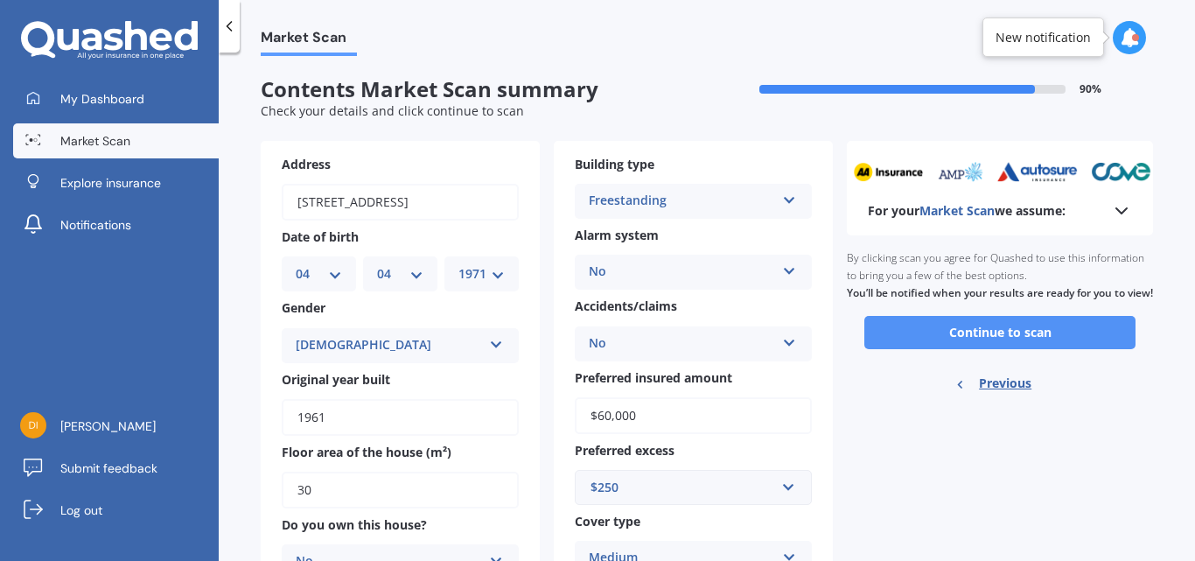
click at [993, 342] on button "Continue to scan" at bounding box center [1000, 332] width 271 height 33
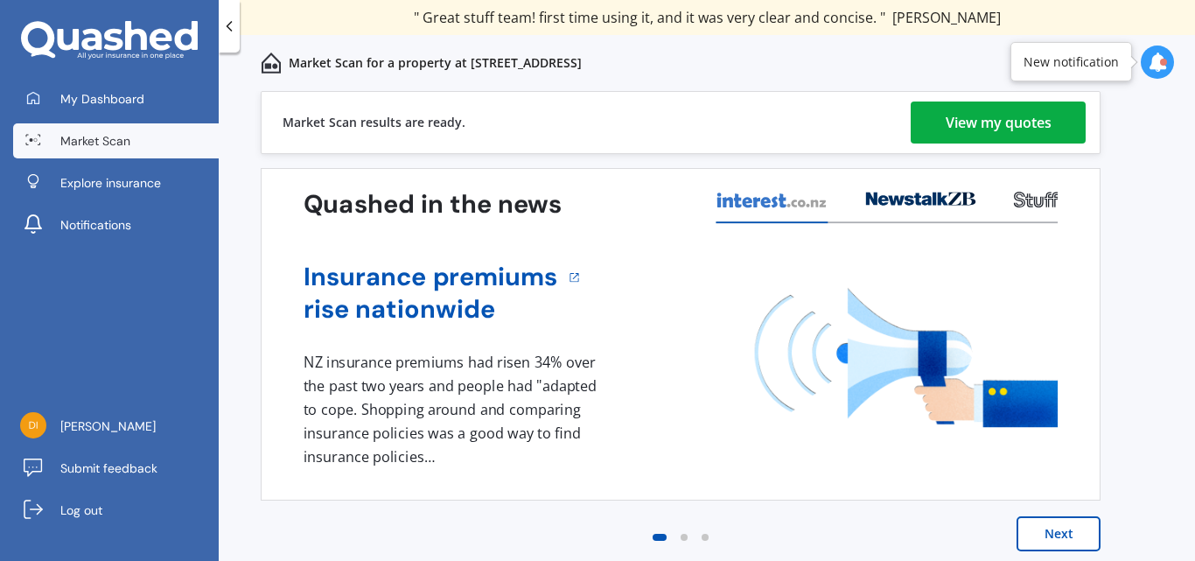
click at [997, 122] on div "View my quotes" at bounding box center [999, 123] width 106 height 42
